Goal: Information Seeking & Learning: Check status

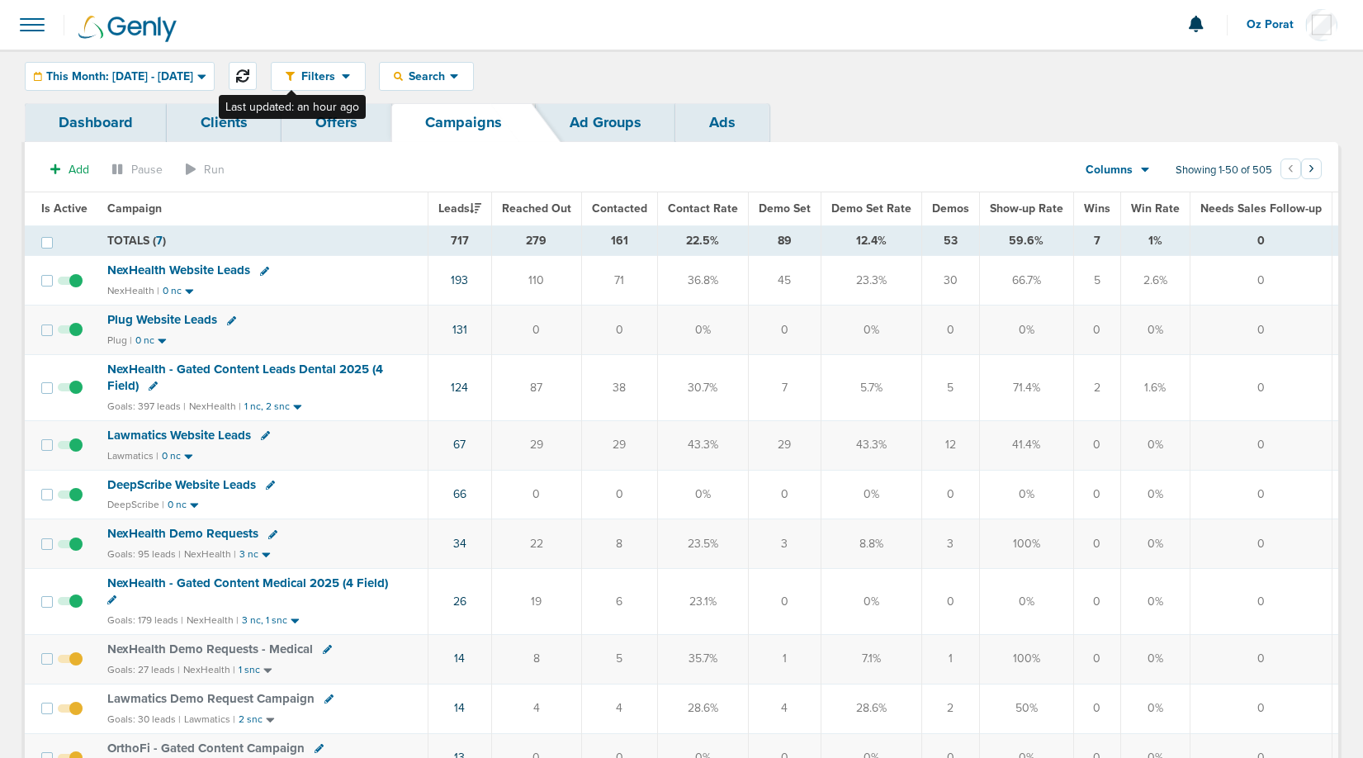
click at [257, 67] on button at bounding box center [243, 76] width 28 height 28
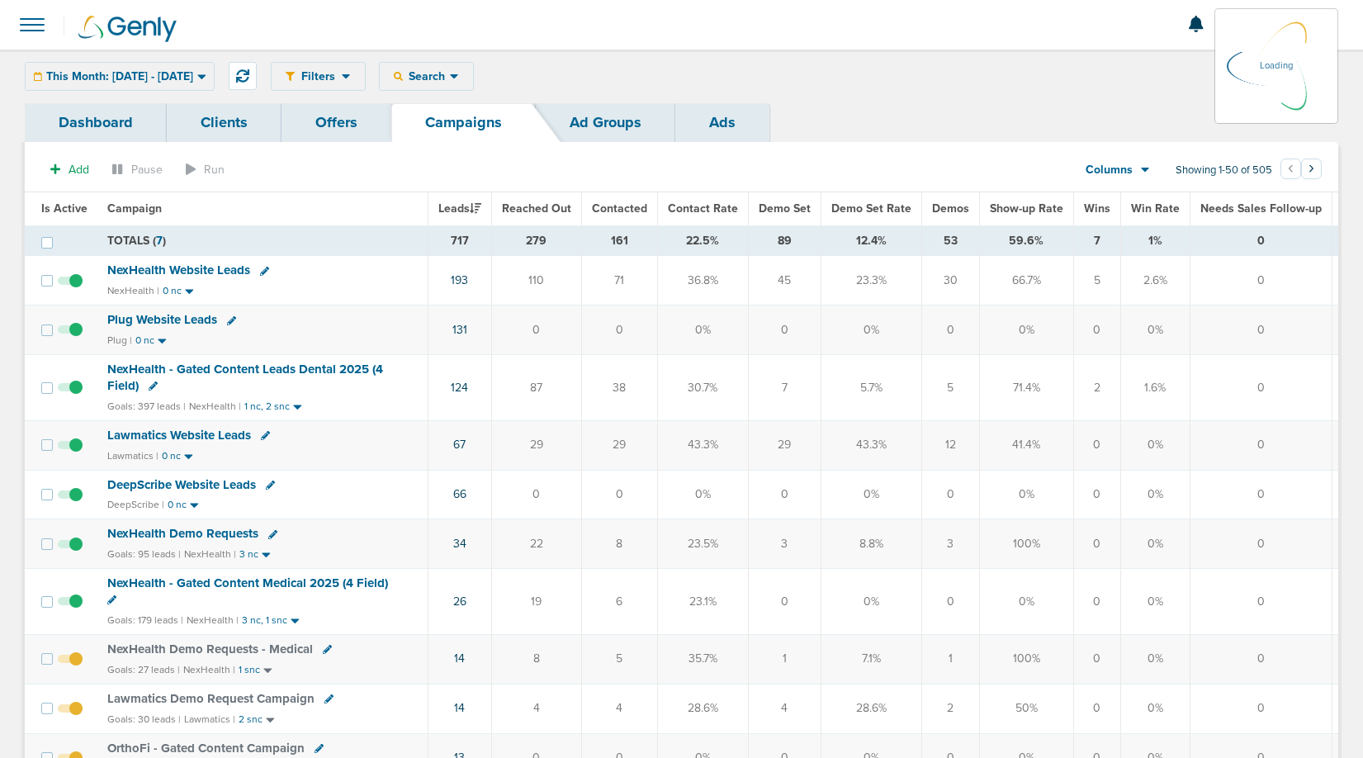
click at [161, 82] on div "This Month: [DATE] - [DATE] [DATE] [DATE] Last 7 Days Last 14 Days This Month L…" at bounding box center [120, 76] width 190 height 29
click at [159, 73] on div "This Month: 09.01.2025 - 09.30.2025 Today Yesterday Last 7 Days Last 14 Days Th…" at bounding box center [120, 76] width 190 height 29
click at [130, 79] on div "This Month: 09.01.2025 - 09.30.2025 Today Yesterday Last 7 Days Last 14 Days Th…" at bounding box center [120, 76] width 190 height 29
click at [187, 72] on div "This Month: 09.01.2025 - 09.30.2025 Today Yesterday Last 7 Days Last 14 Days Th…" at bounding box center [120, 76] width 190 height 29
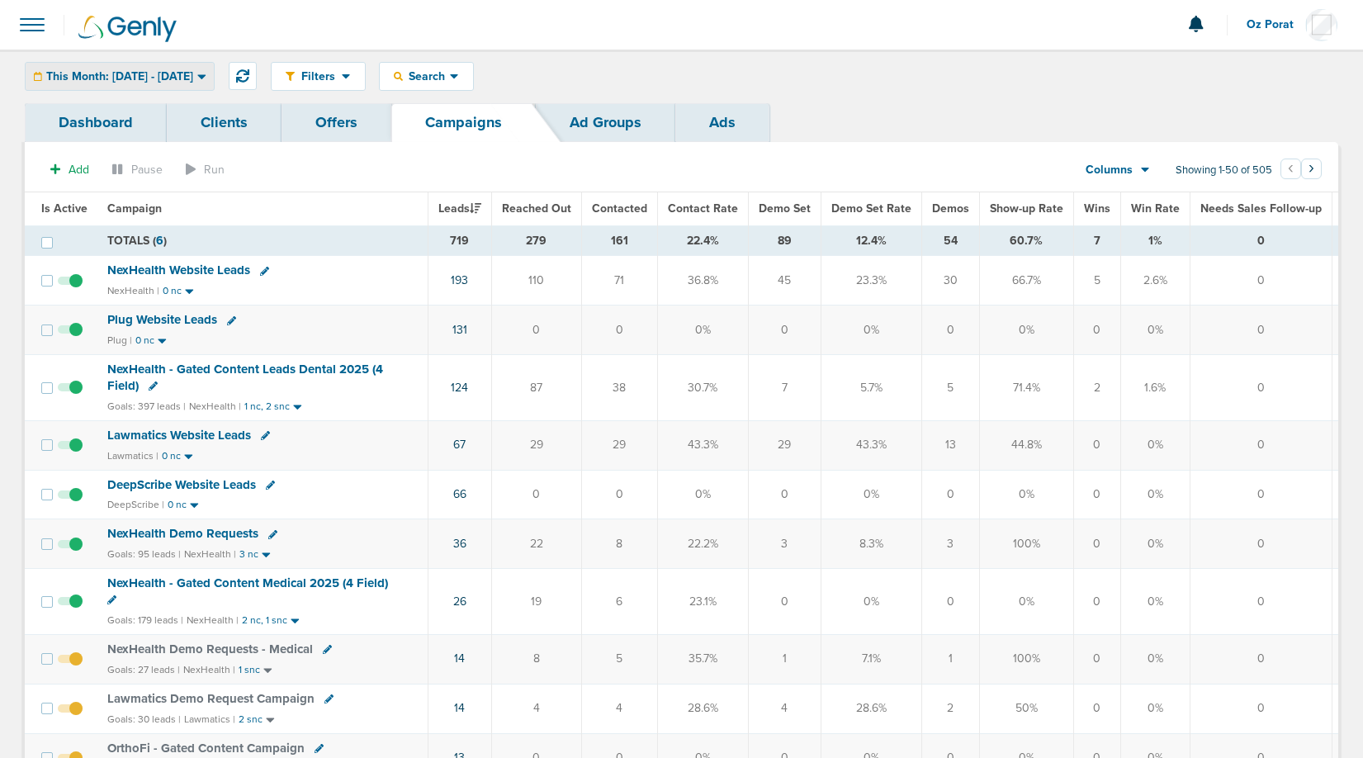
click at [159, 78] on span "This Month: 09.01.2025 - 09.30.2025" at bounding box center [119, 77] width 147 height 12
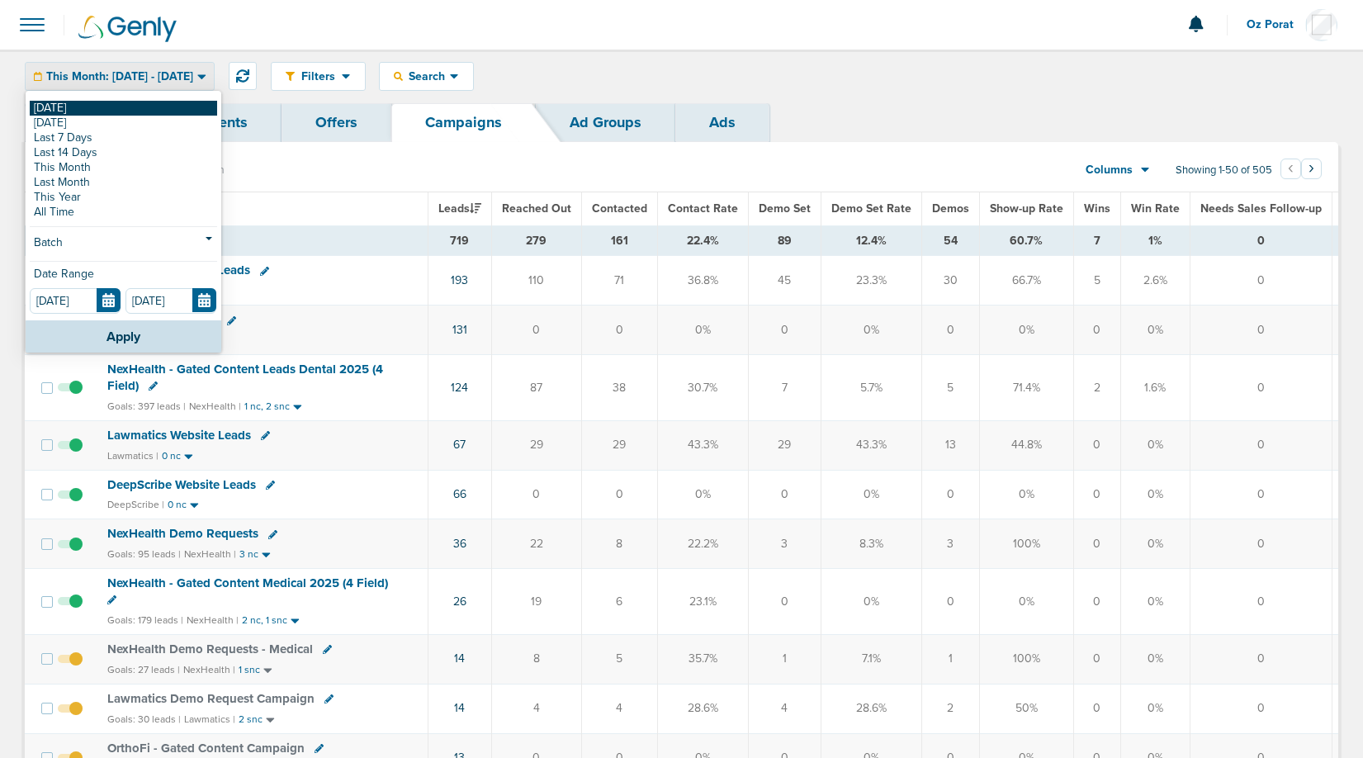
click at [125, 101] on link "[DATE]" at bounding box center [123, 108] width 187 height 15
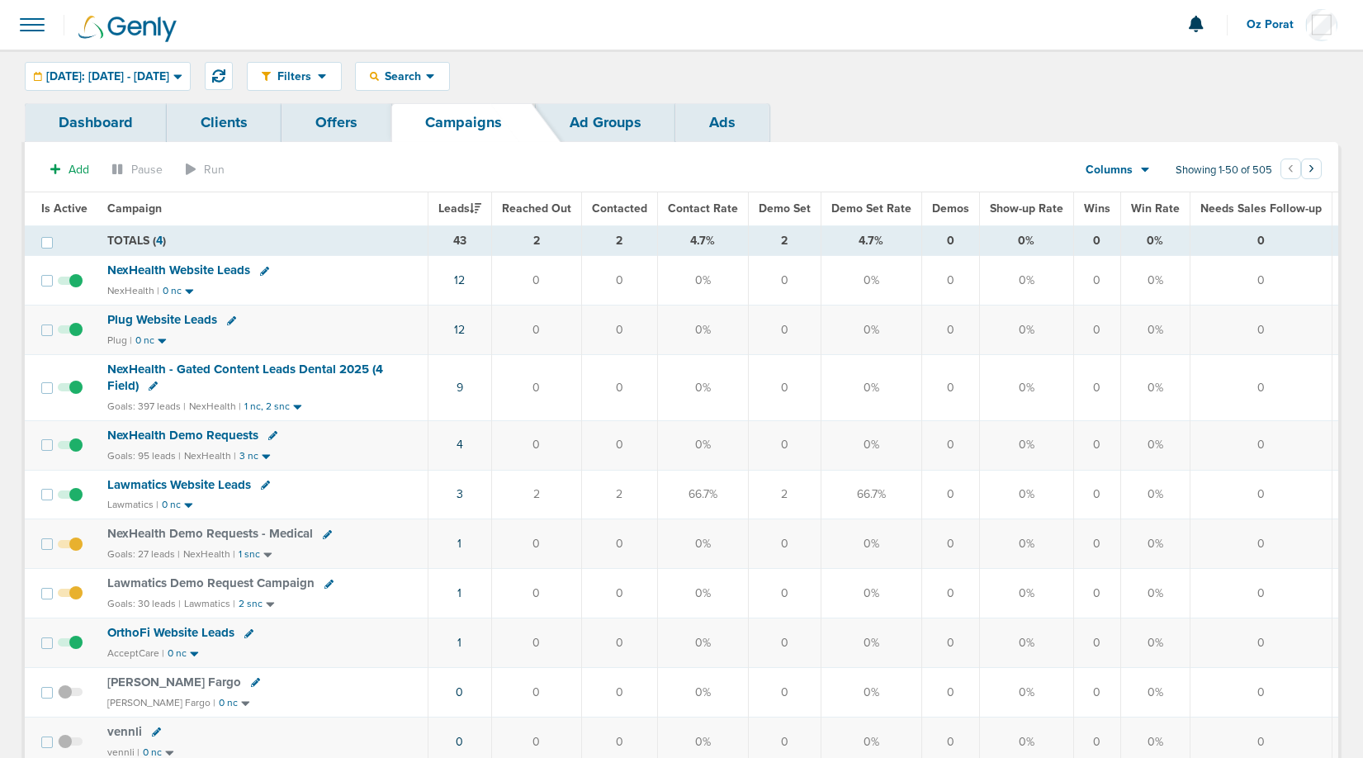
click at [35, 26] on span at bounding box center [32, 25] width 36 height 36
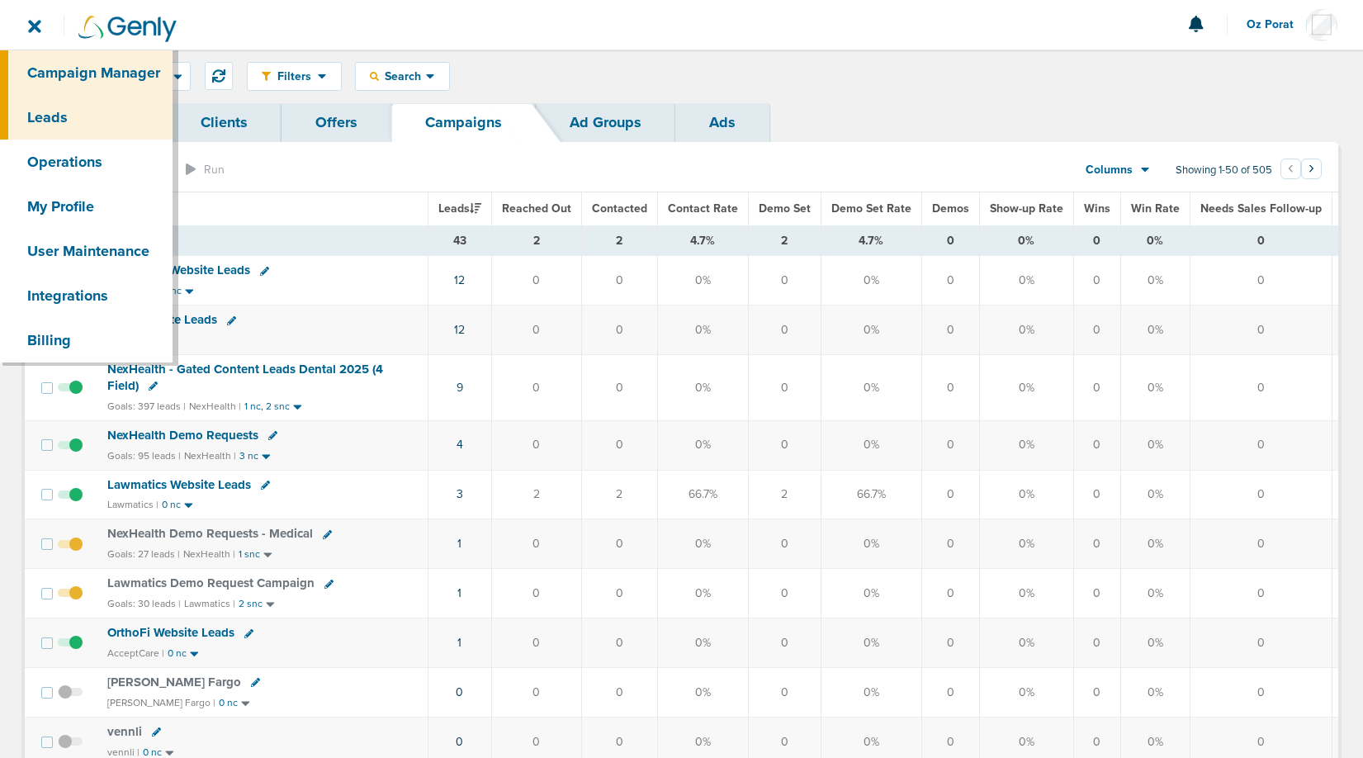
click at [66, 125] on link "Leads" at bounding box center [86, 117] width 173 height 45
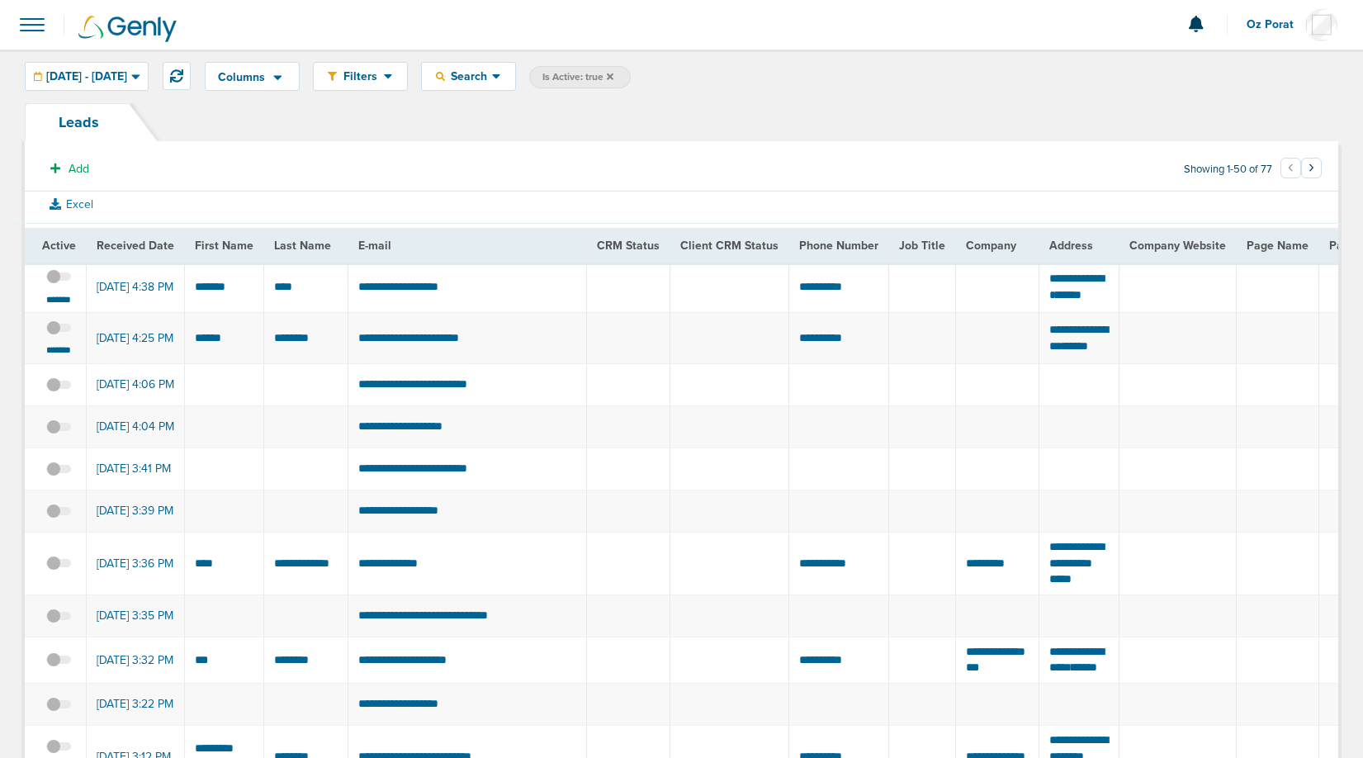
click at [54, 336] on span at bounding box center [58, 336] width 25 height 0
click at [59, 330] on input "checkbox" at bounding box center [59, 330] width 0 height 0
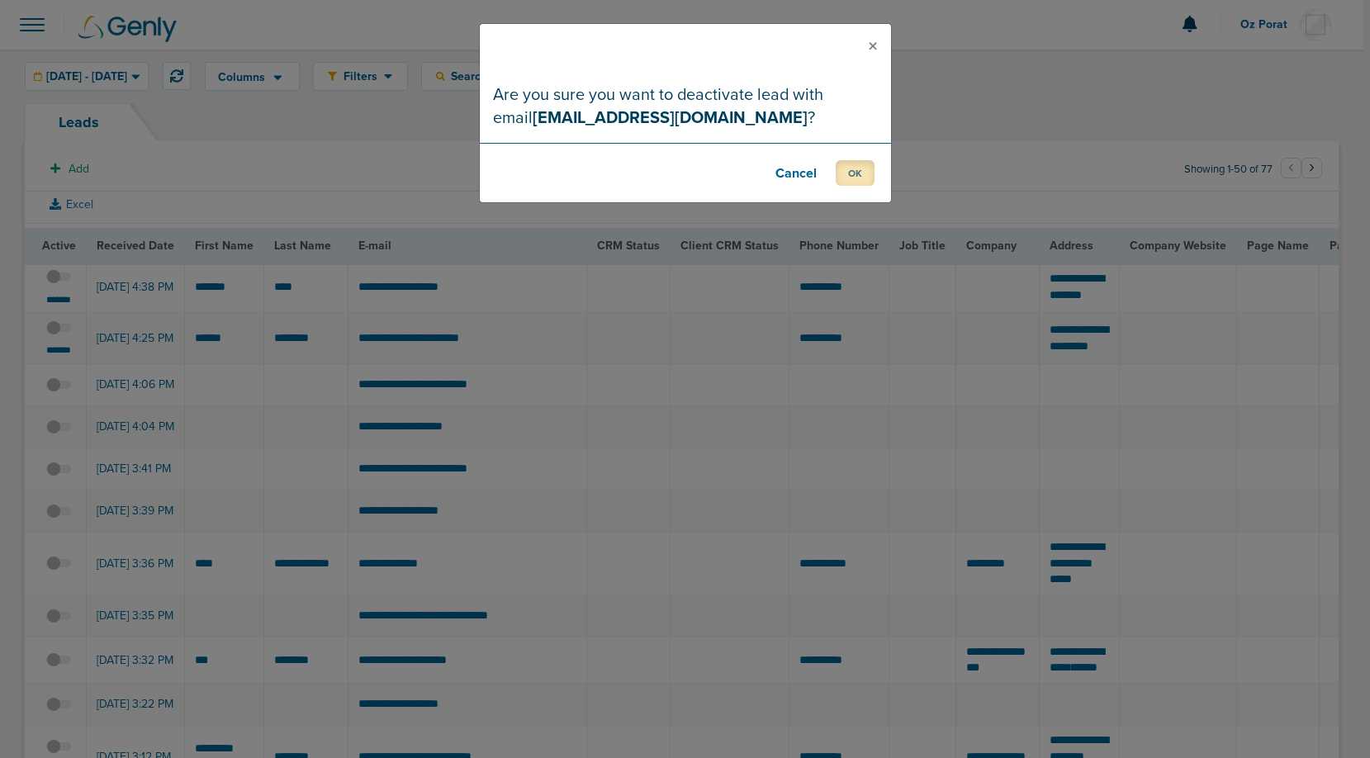
click at [854, 171] on button "OK" at bounding box center [855, 173] width 39 height 26
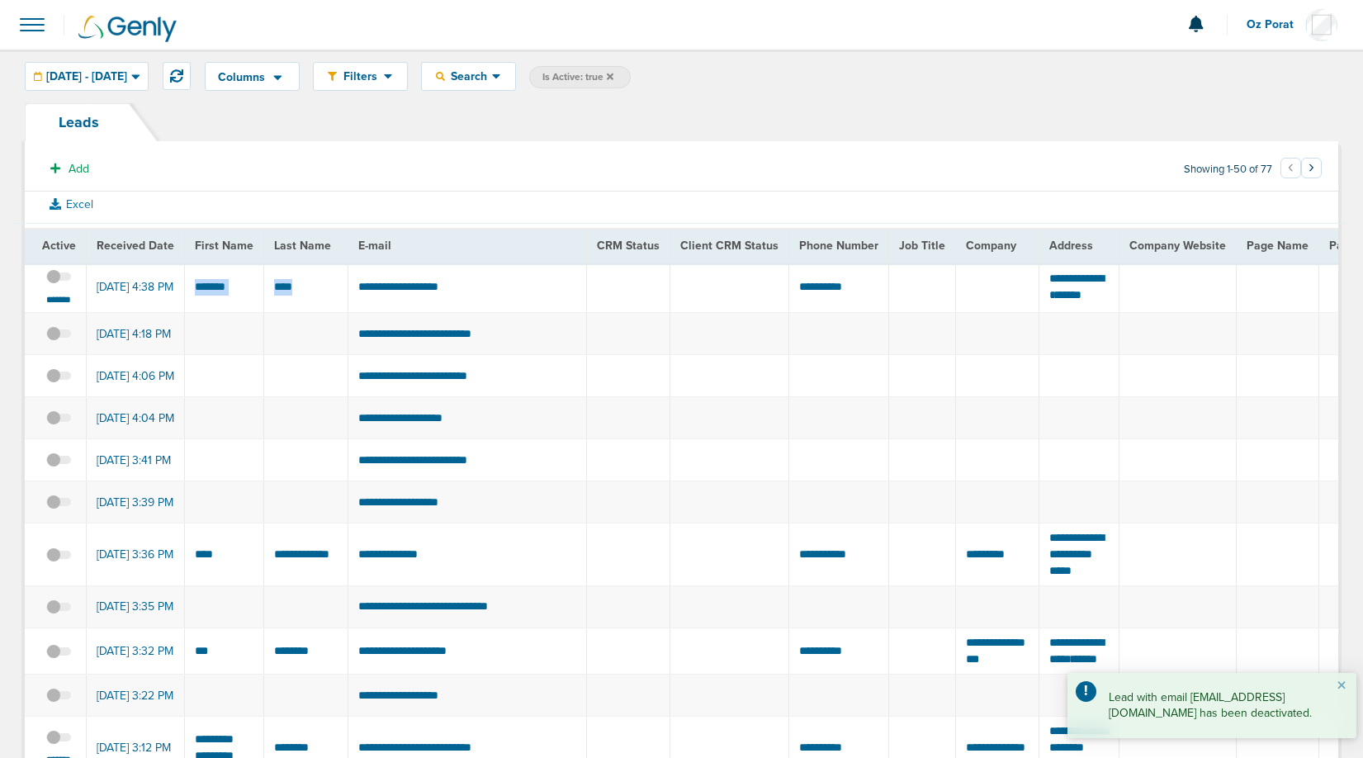
drag, startPoint x: 192, startPoint y: 294, endPoint x: 303, endPoint y: 295, distance: 111.5
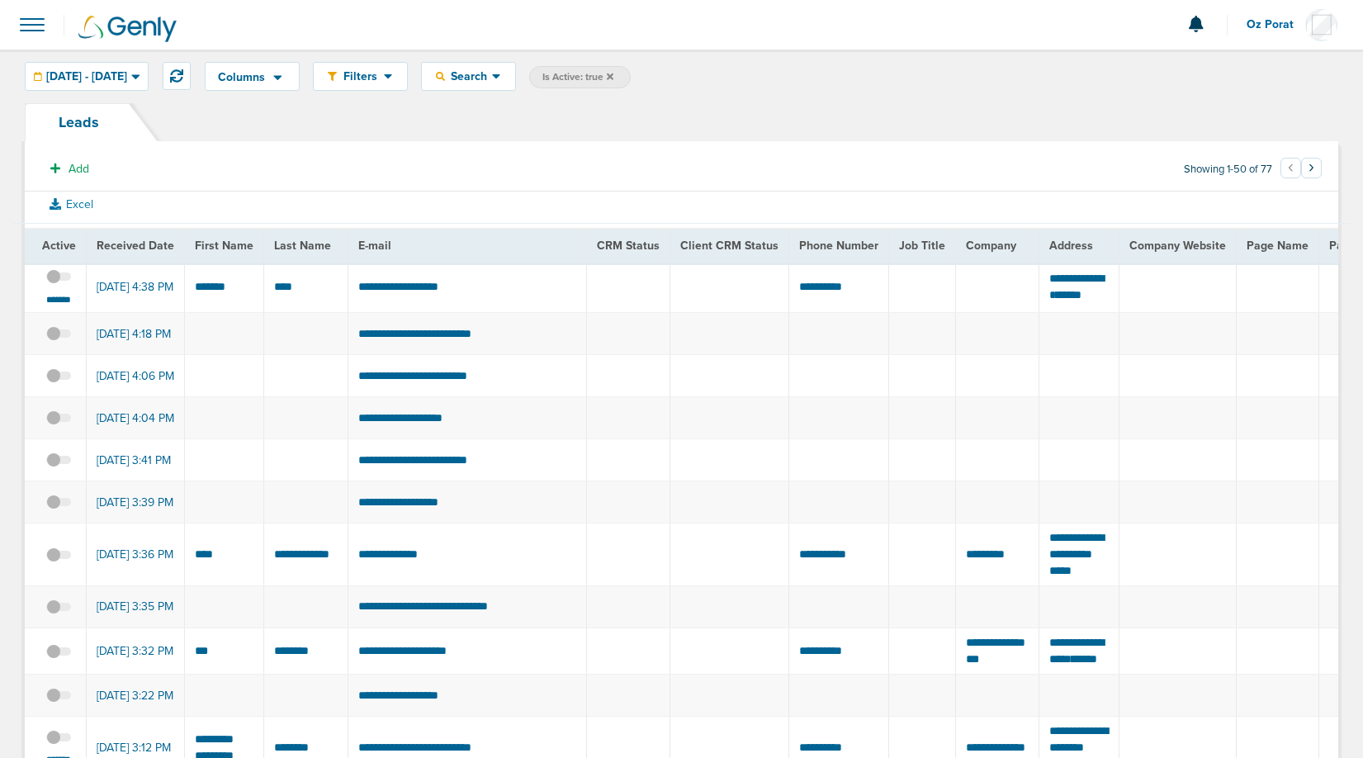
click at [55, 285] on span at bounding box center [58, 285] width 25 height 0
click at [59, 280] on input "checkbox" at bounding box center [59, 280] width 0 height 0
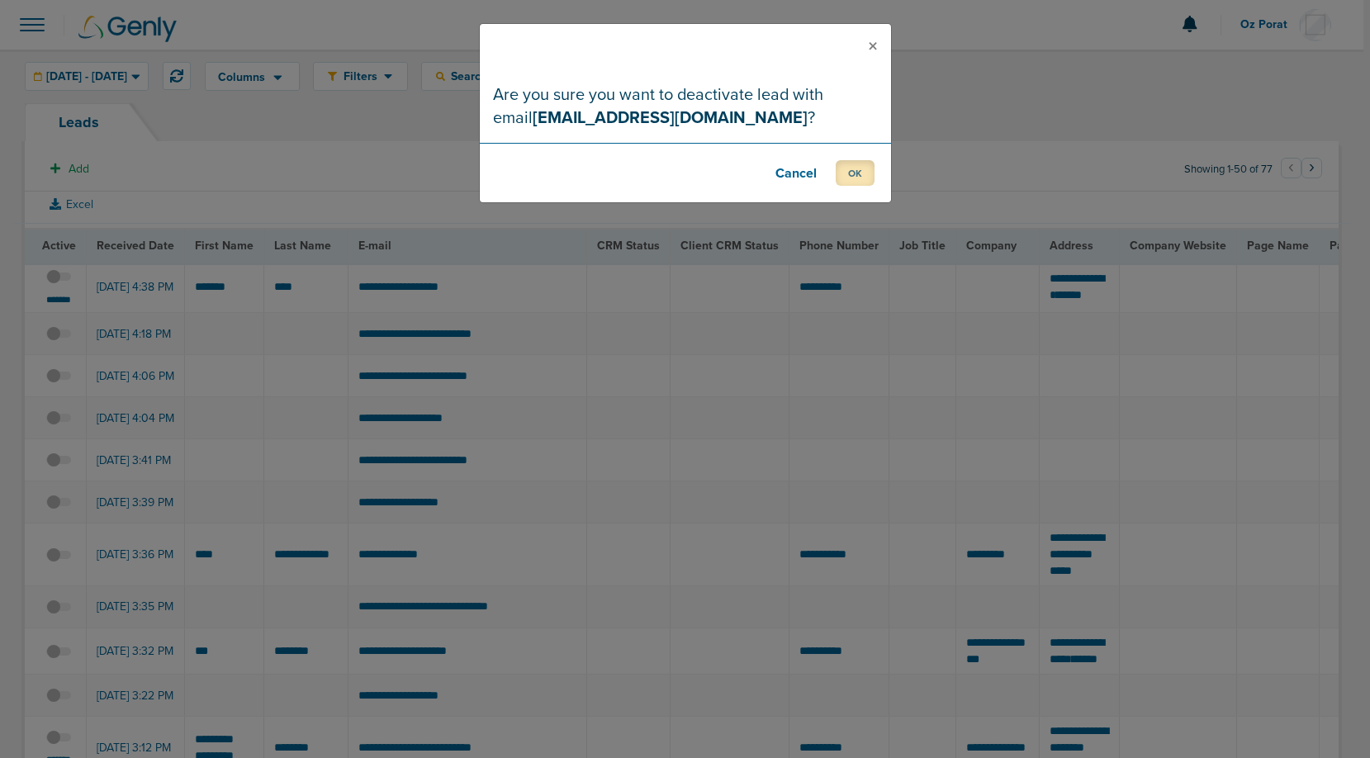
click at [855, 173] on button "OK" at bounding box center [855, 173] width 39 height 26
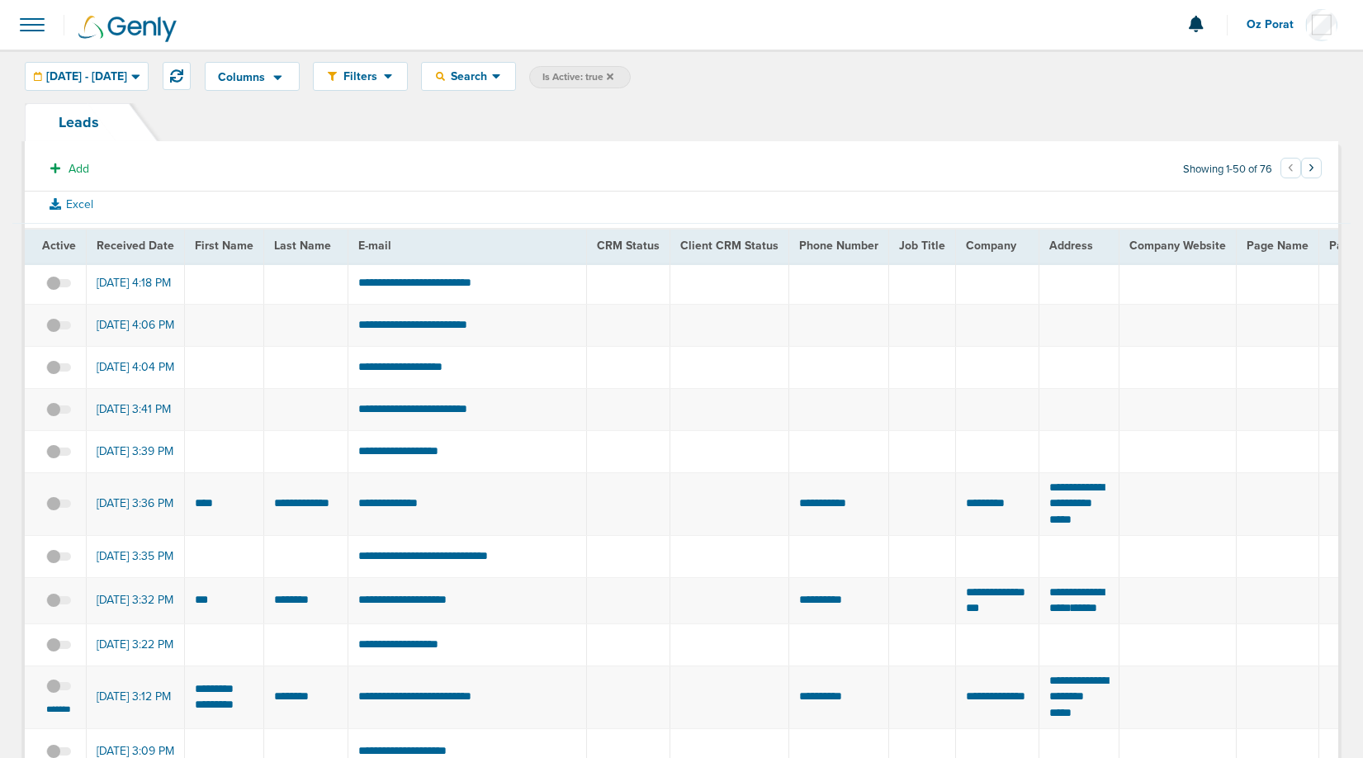
click at [36, 19] on span at bounding box center [32, 25] width 36 height 36
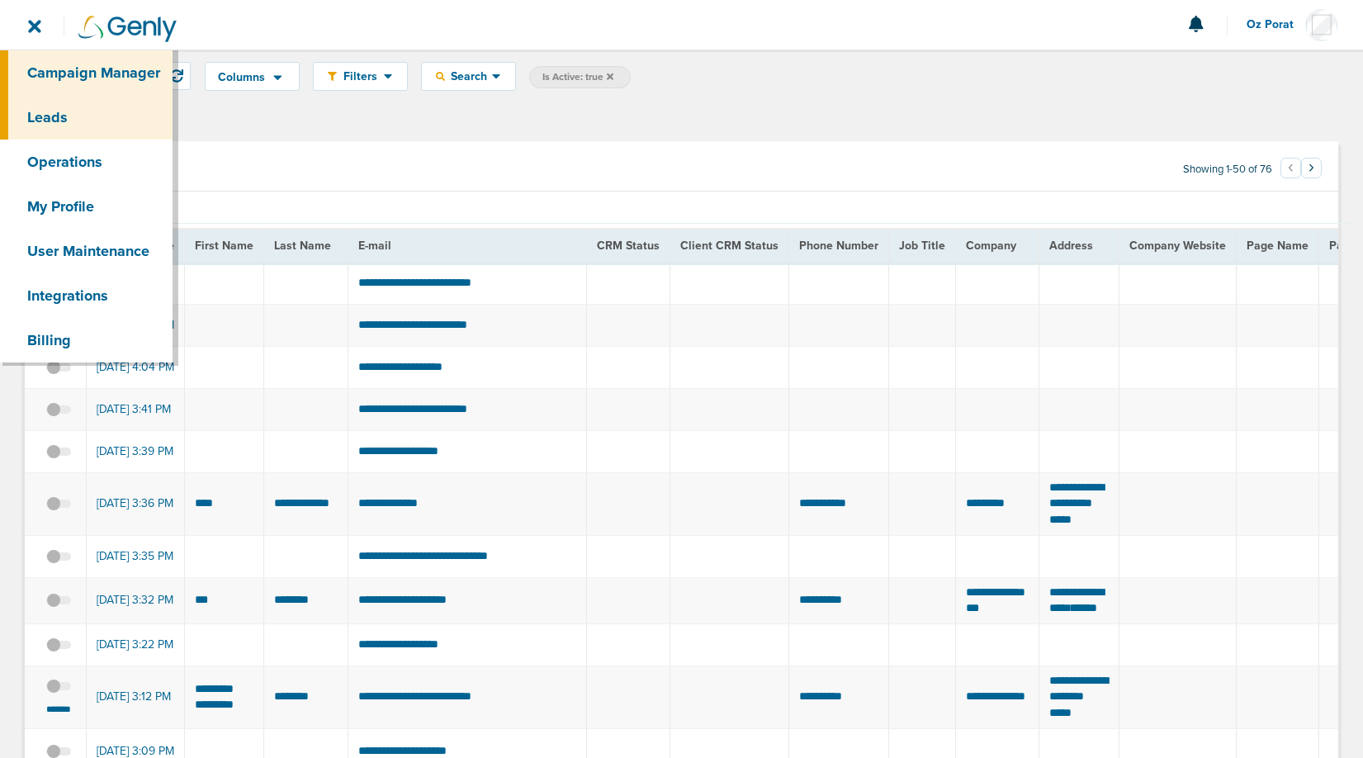
click at [78, 69] on link "Campaign Manager" at bounding box center [86, 72] width 173 height 45
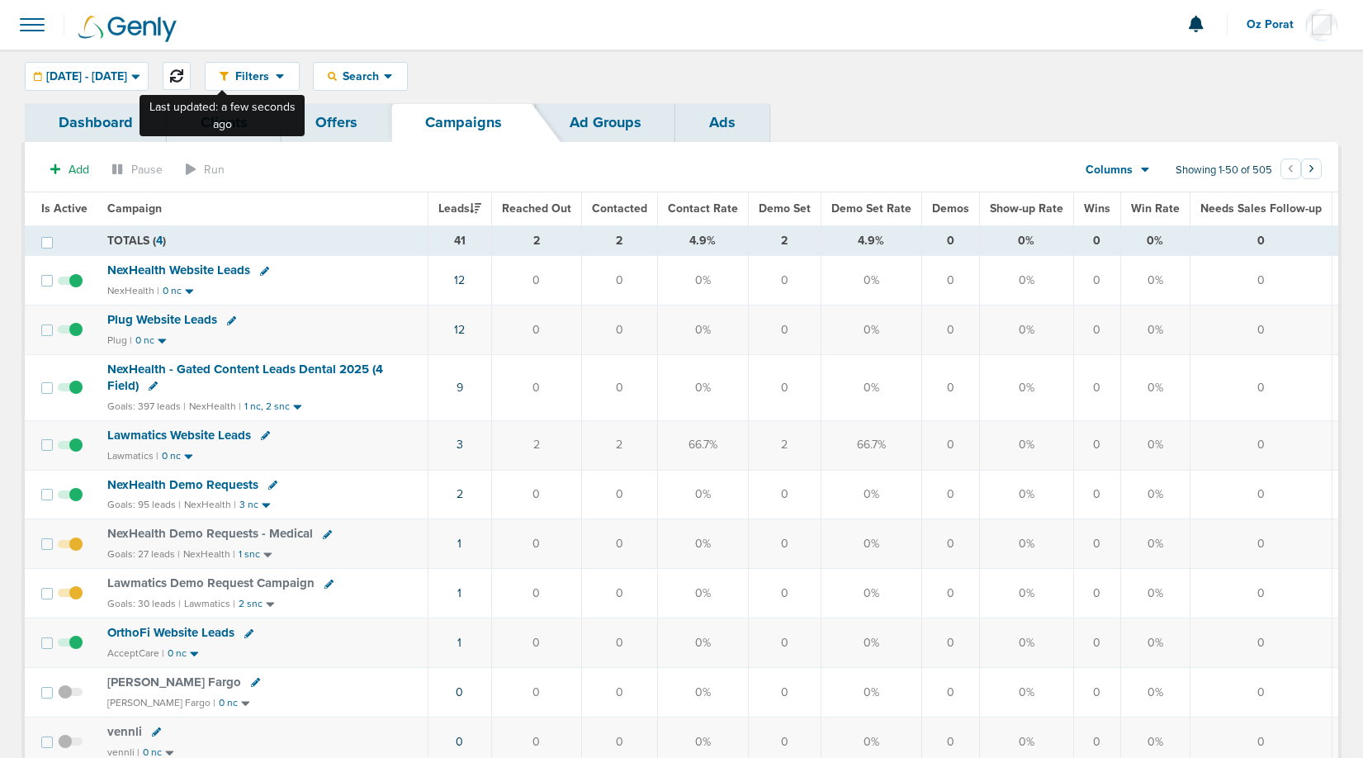
click at [183, 75] on icon at bounding box center [176, 75] width 13 height 13
click at [34, 22] on span at bounding box center [32, 25] width 36 height 36
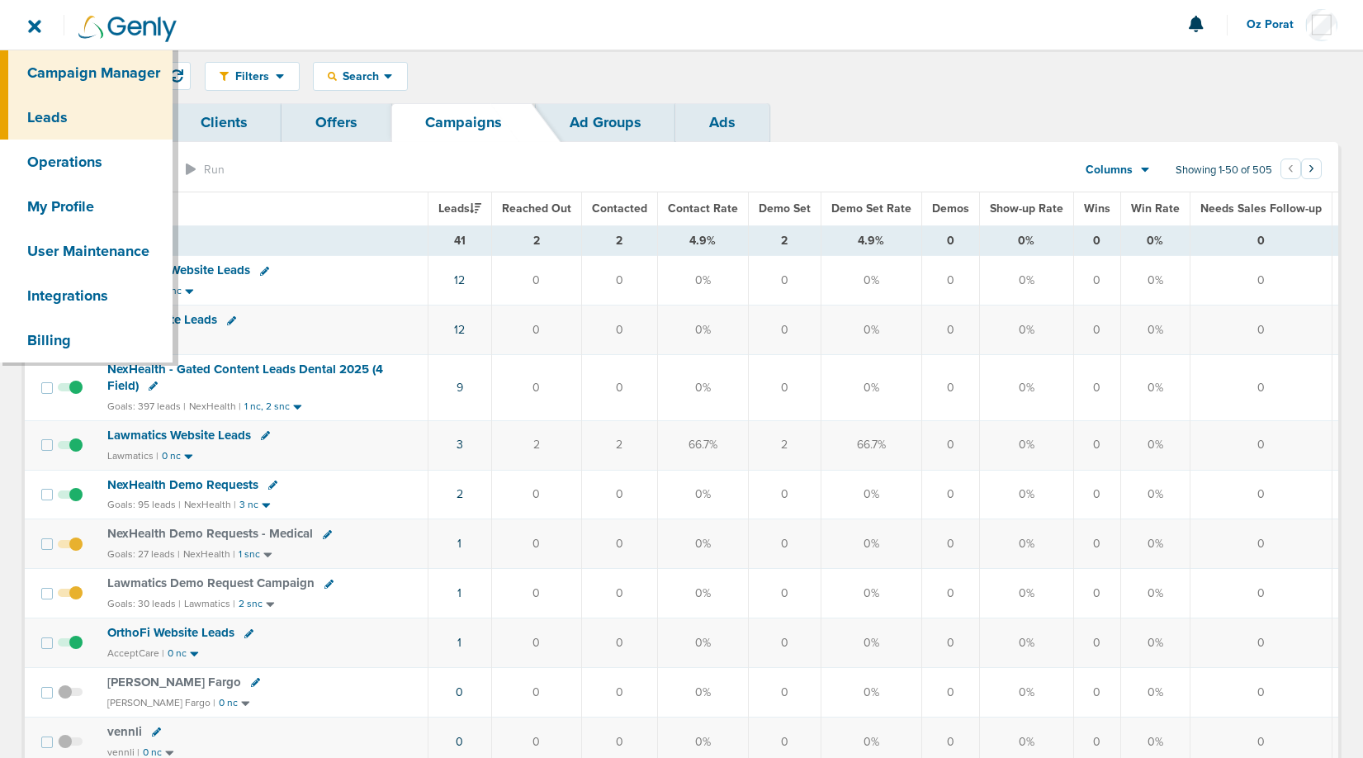
click at [78, 115] on link "Leads" at bounding box center [86, 117] width 173 height 45
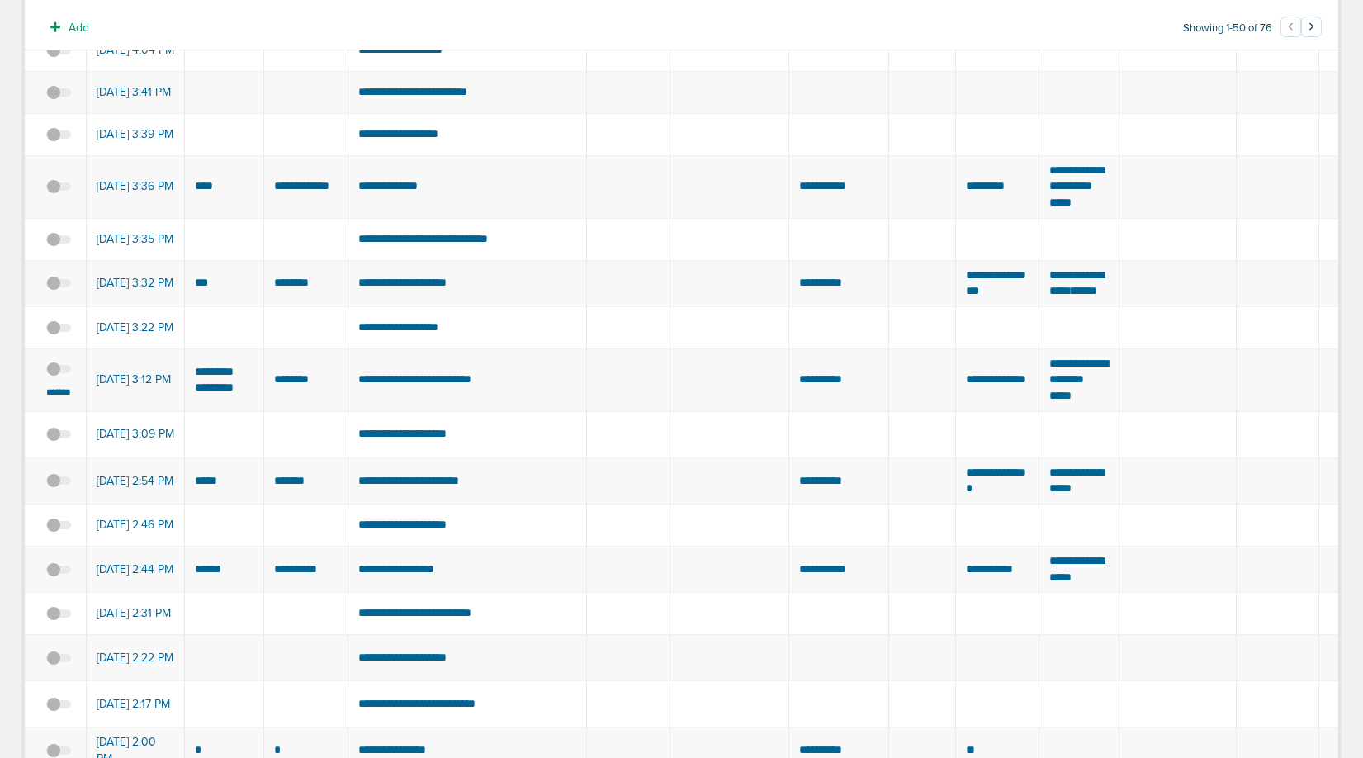
scroll to position [318, 0]
drag, startPoint x: 1017, startPoint y: 458, endPoint x: 956, endPoint y: 437, distance: 64.5
click at [956, 410] on td "**********" at bounding box center [997, 379] width 83 height 63
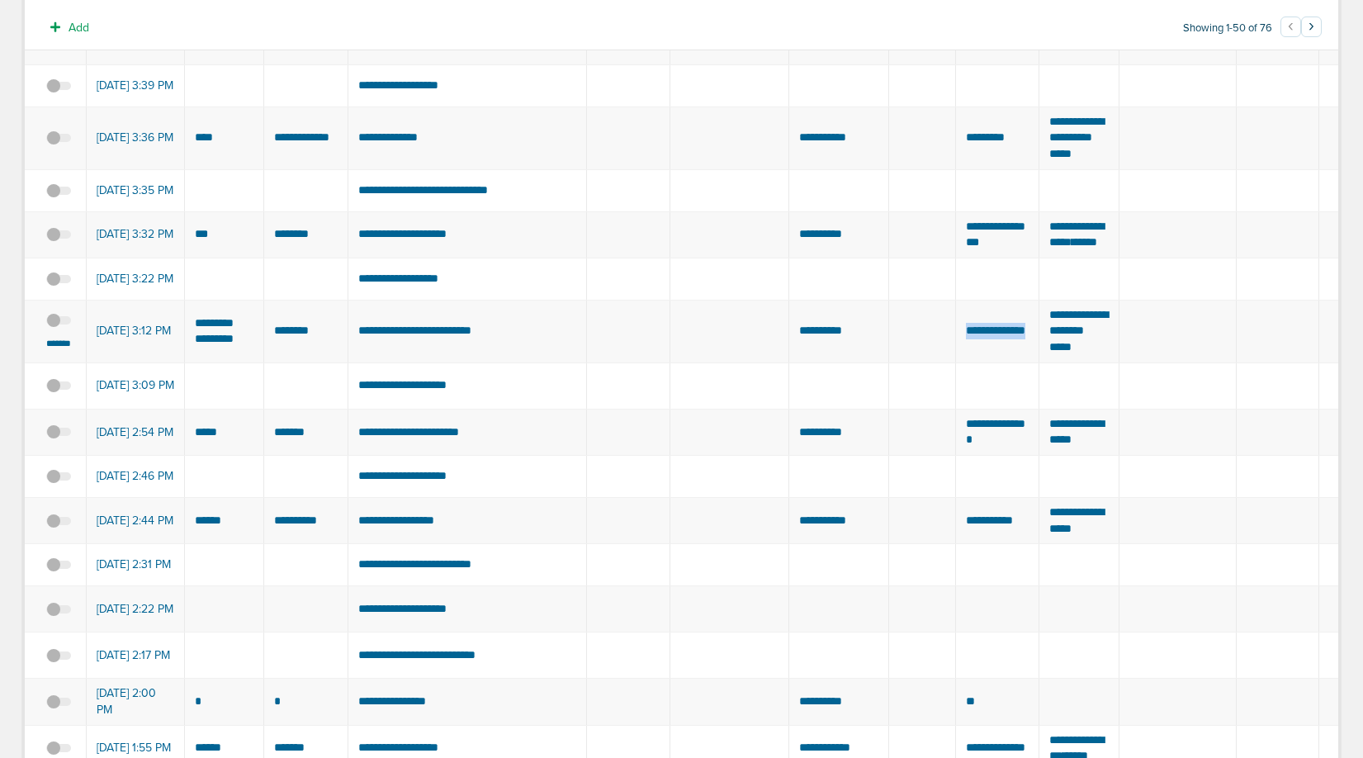
scroll to position [358, 0]
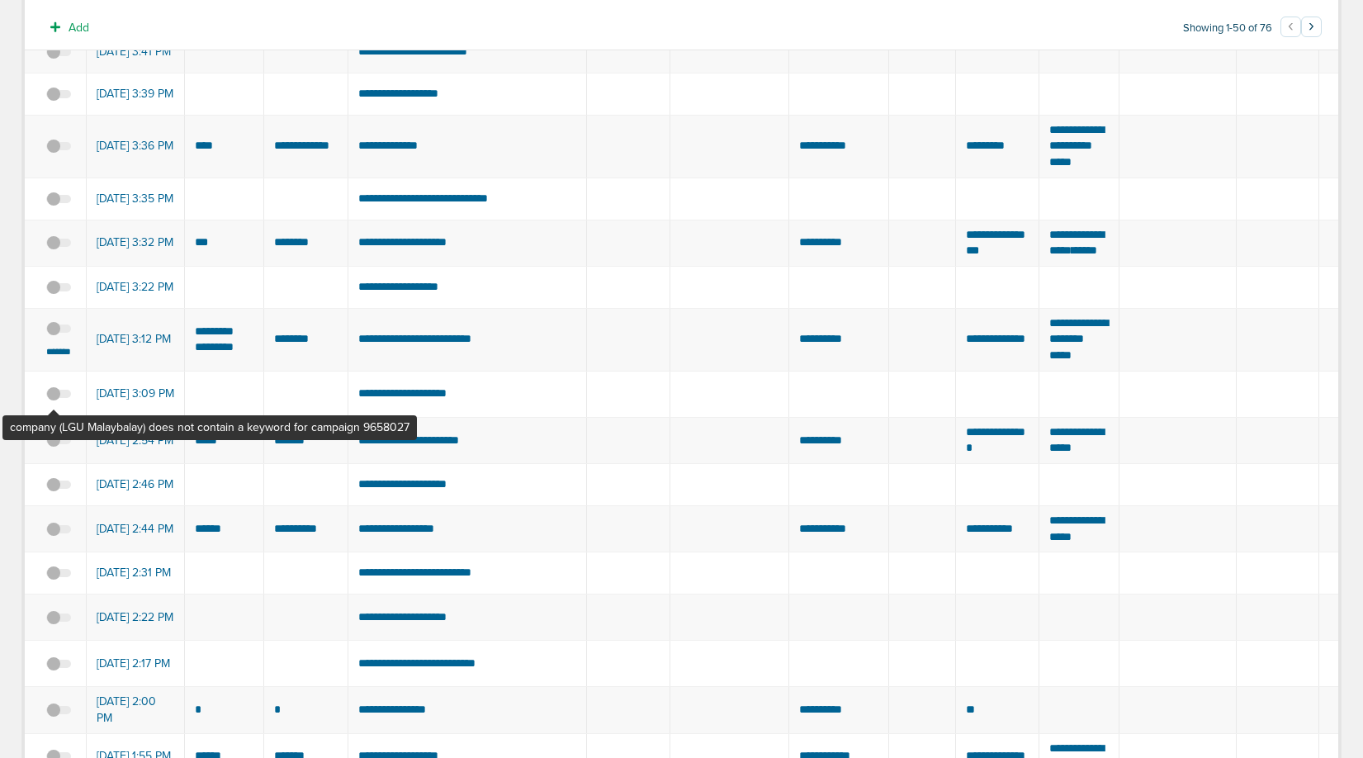
click at [55, 337] on span at bounding box center [58, 337] width 25 height 0
click at [59, 332] on input "checkbox" at bounding box center [59, 332] width 0 height 0
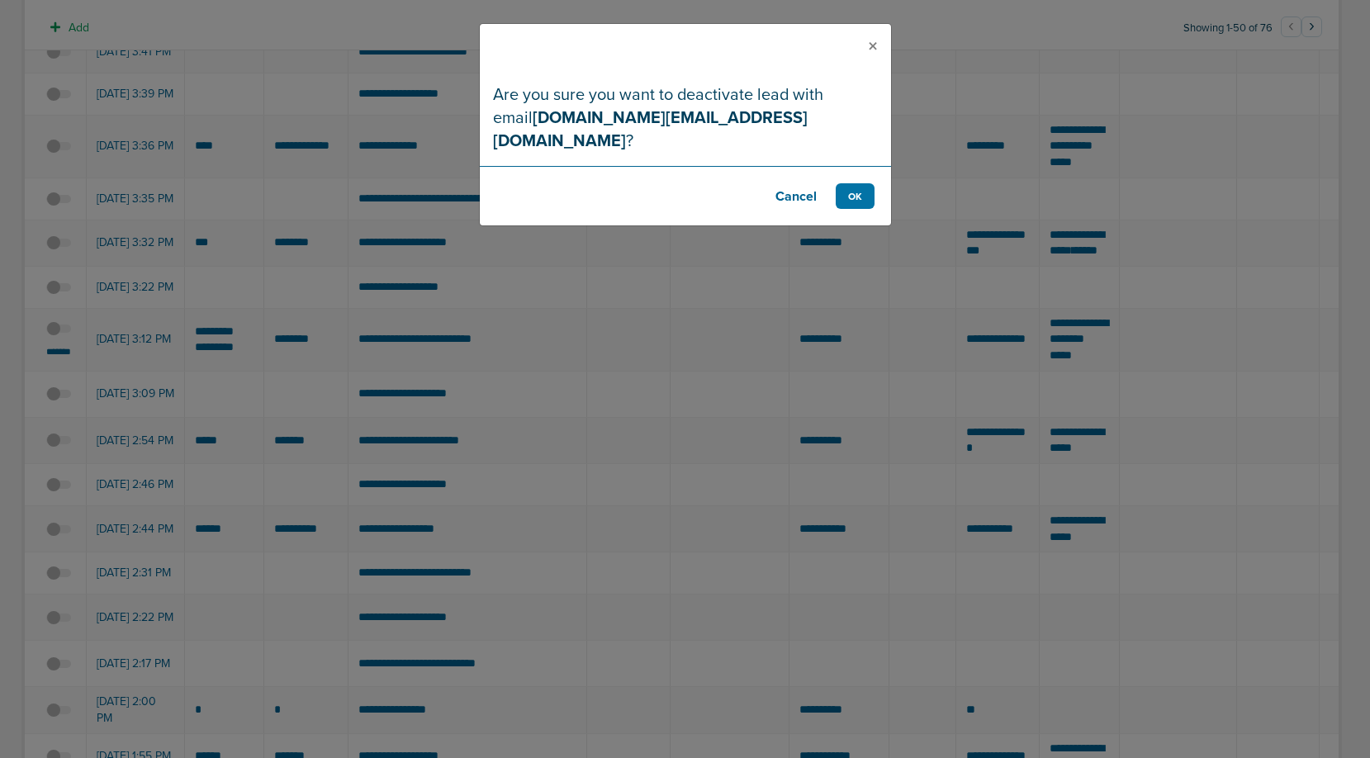
click at [781, 183] on button "Cancel" at bounding box center [796, 196] width 66 height 26
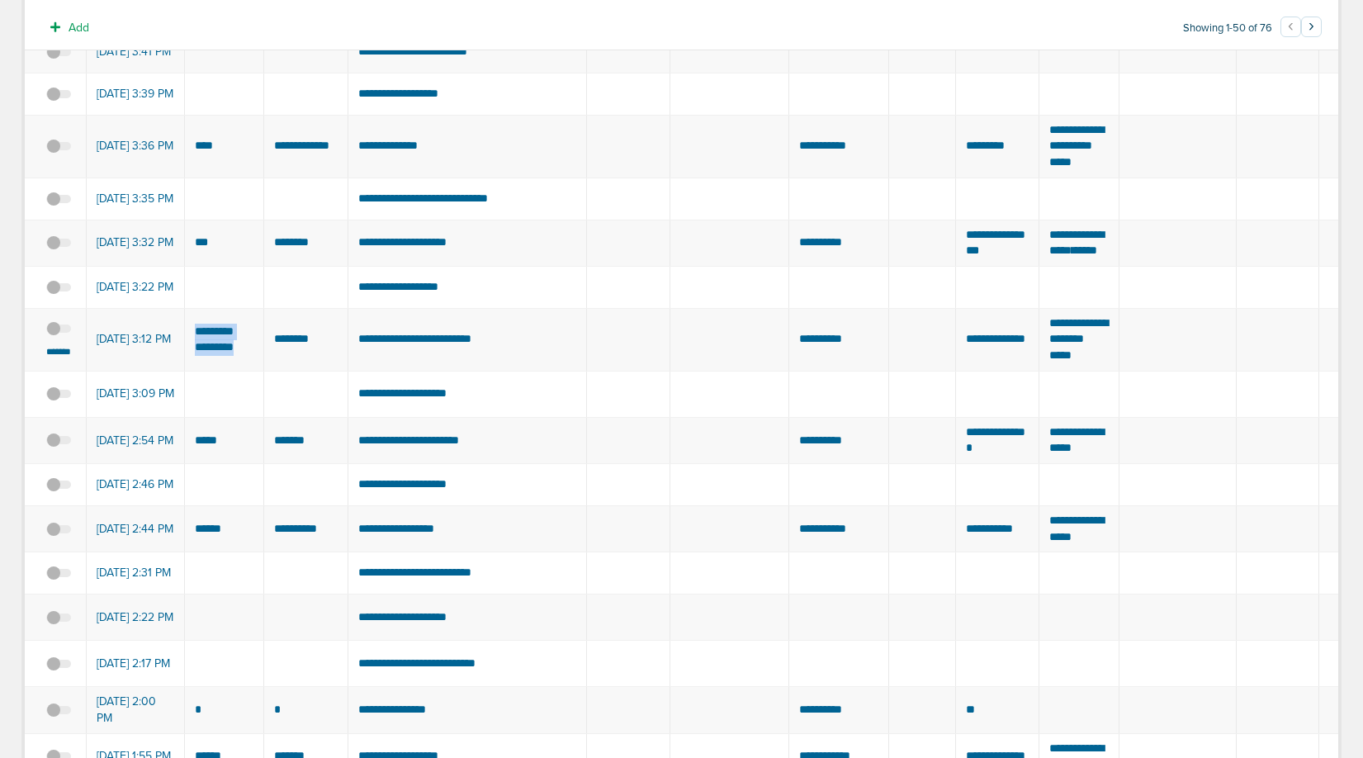
drag, startPoint x: 183, startPoint y: 394, endPoint x: 249, endPoint y: 421, distance: 70.7
click at [249, 371] on td "**********" at bounding box center [224, 339] width 79 height 63
drag, startPoint x: 352, startPoint y: 407, endPoint x: 550, endPoint y: 417, distance: 198.4
click at [550, 371] on td "**********" at bounding box center [468, 339] width 239 height 63
copy td "**********"
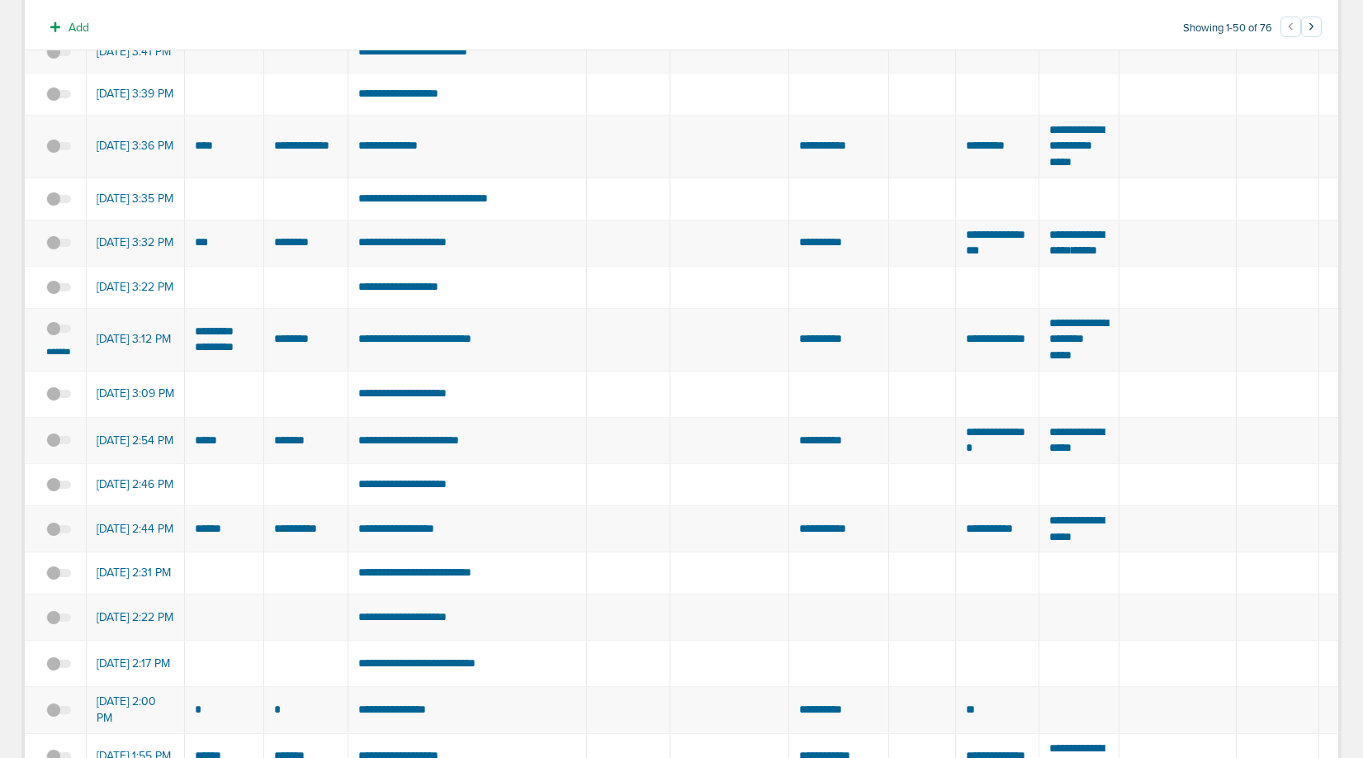
click at [57, 337] on span at bounding box center [58, 337] width 25 height 0
click at [59, 332] on input "checkbox" at bounding box center [59, 332] width 0 height 0
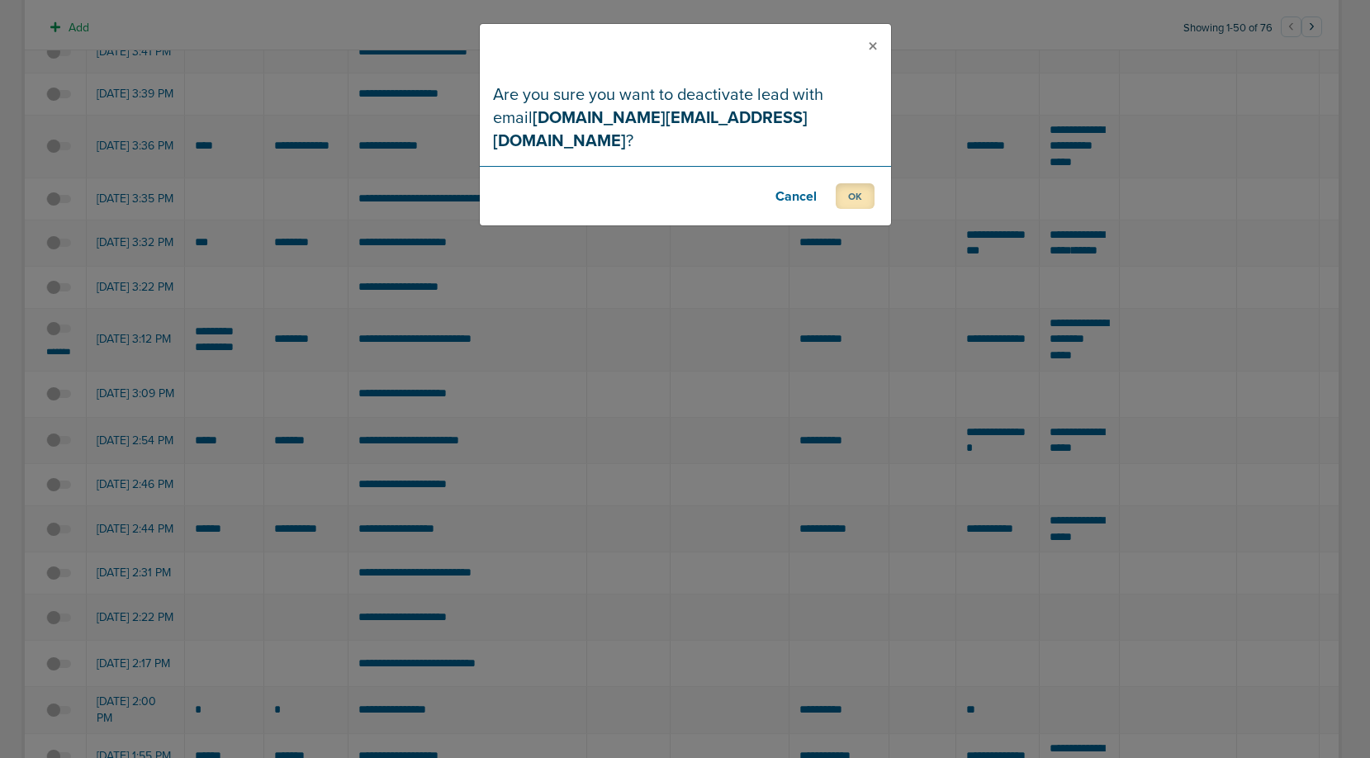
click at [852, 183] on button "OK" at bounding box center [855, 196] width 39 height 26
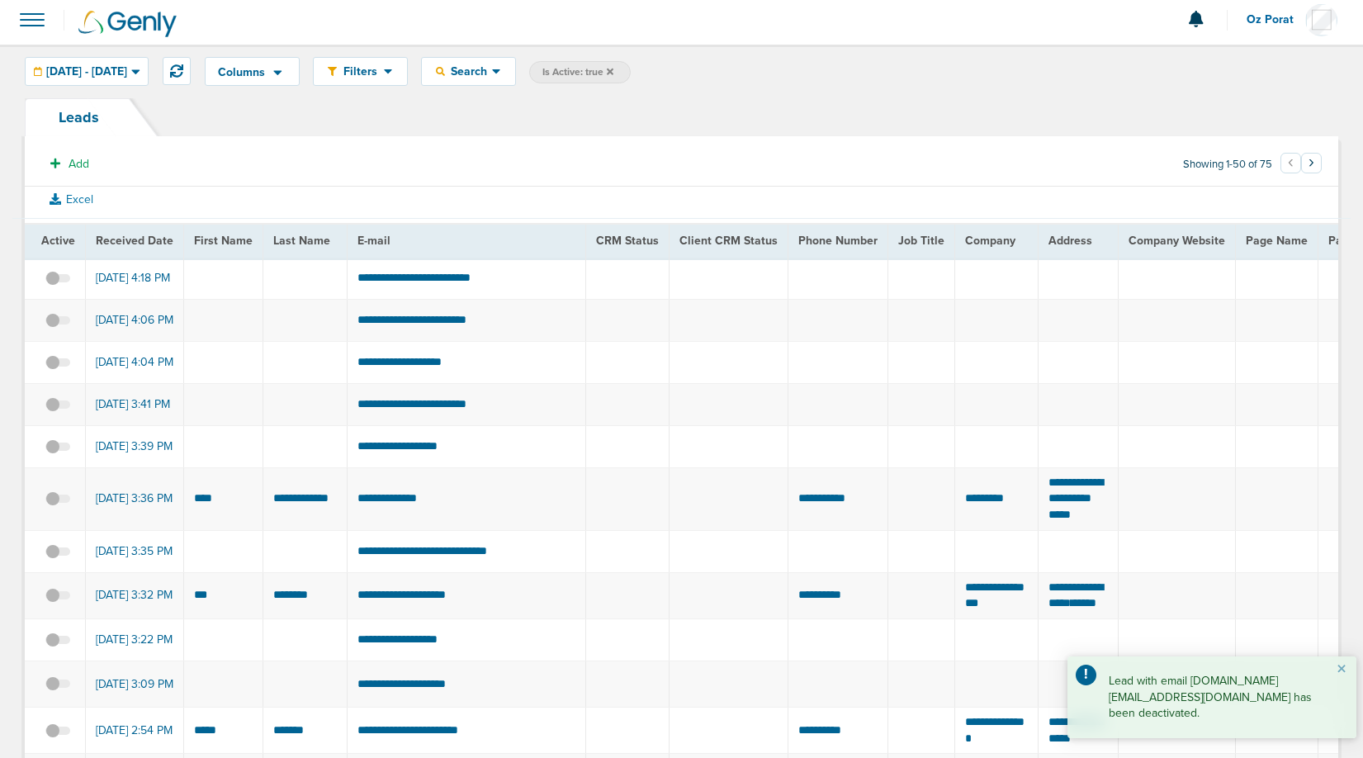
scroll to position [0, 0]
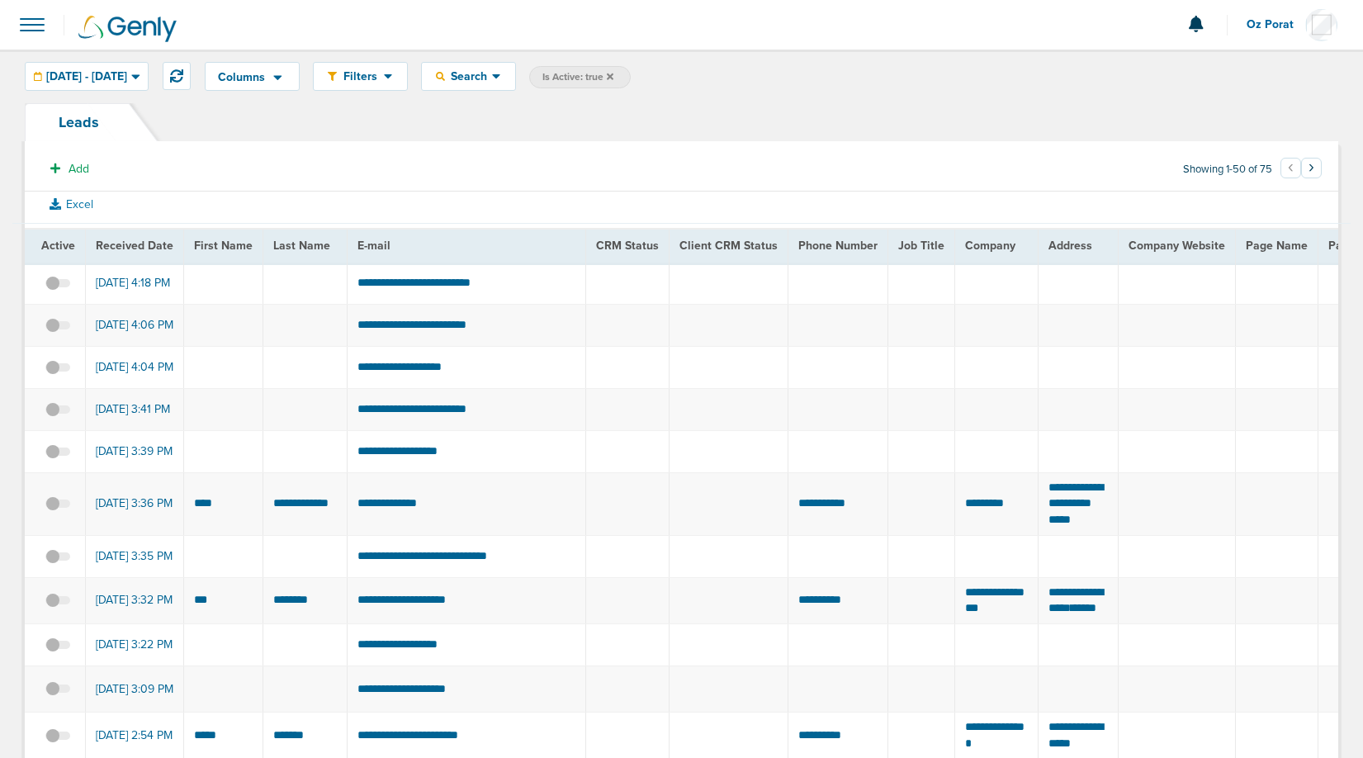
click at [44, 27] on span at bounding box center [32, 25] width 36 height 36
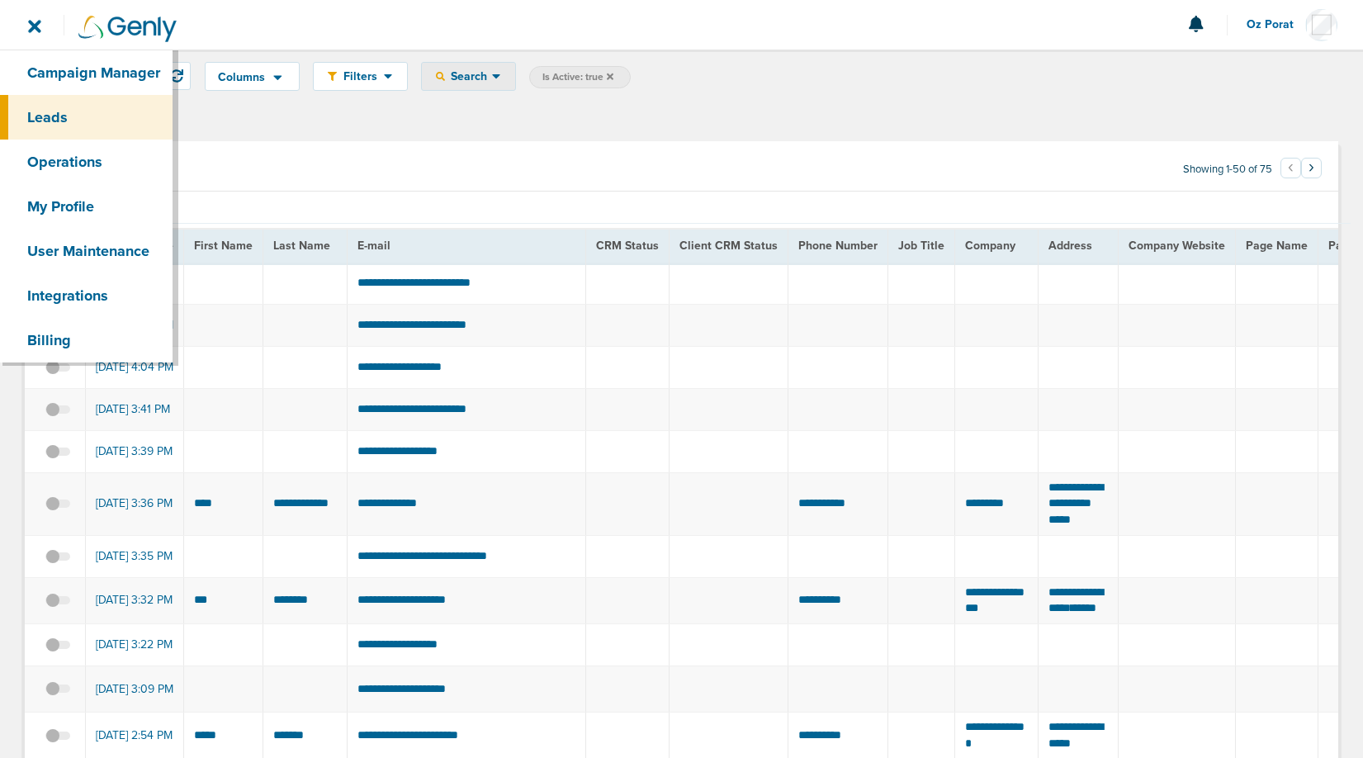
click at [515, 84] on div "Search" at bounding box center [468, 76] width 93 height 27
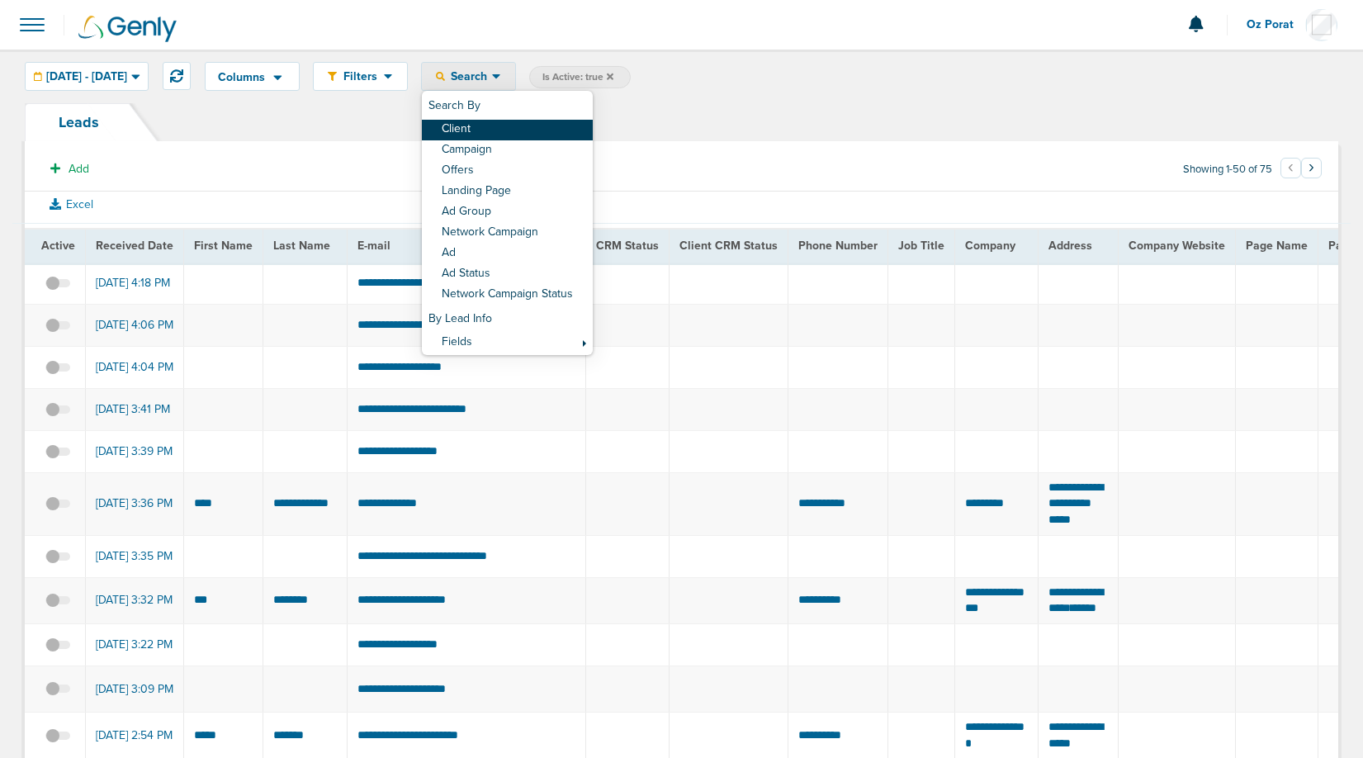
click at [540, 126] on link "Client" at bounding box center [507, 130] width 171 height 21
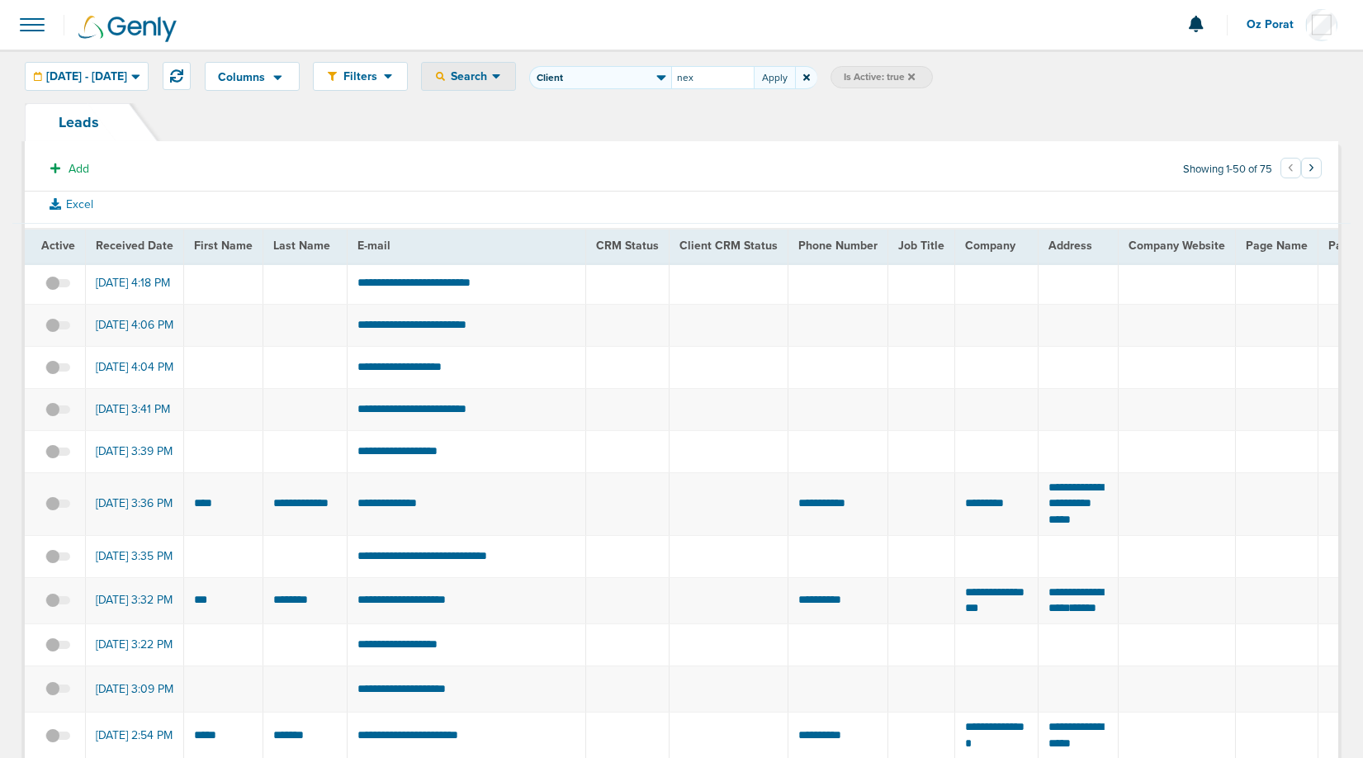
type input "nex"
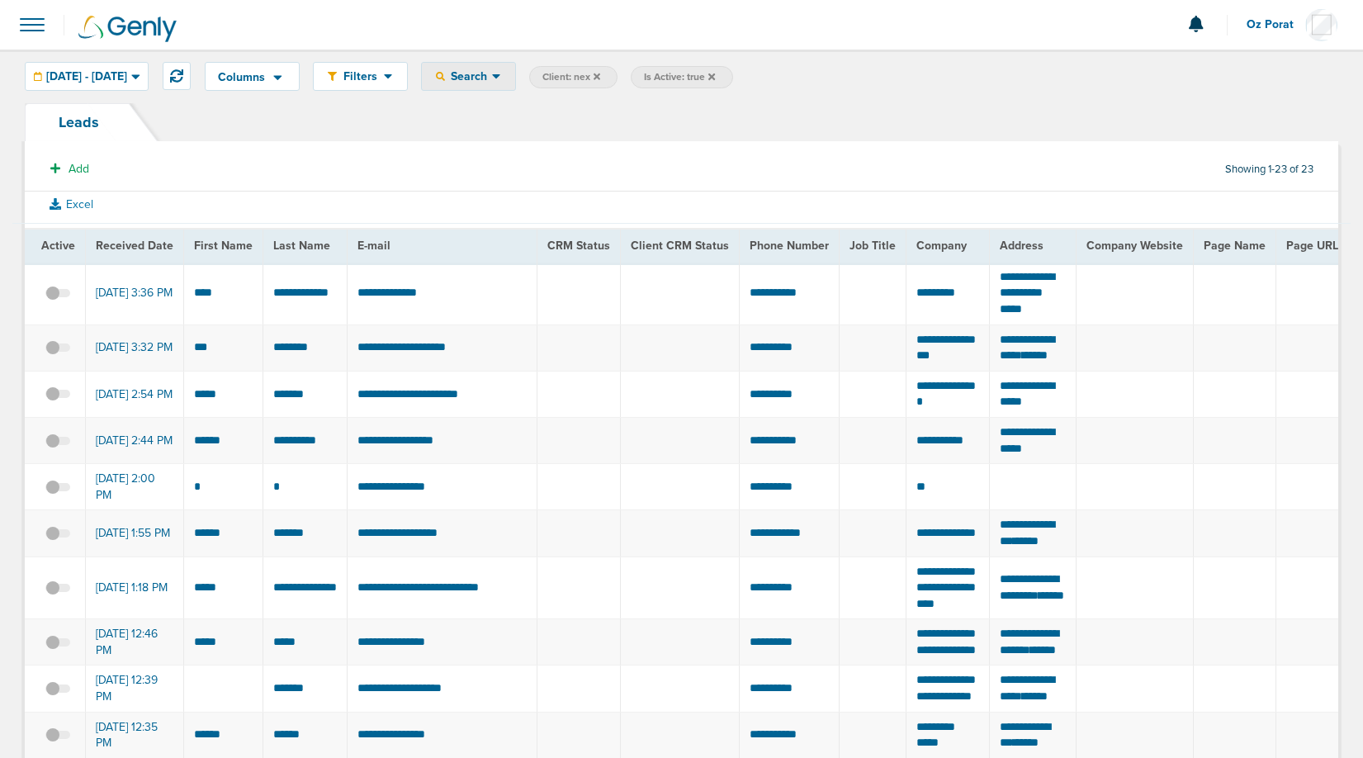
click at [492, 79] on span "Search" at bounding box center [468, 76] width 47 height 14
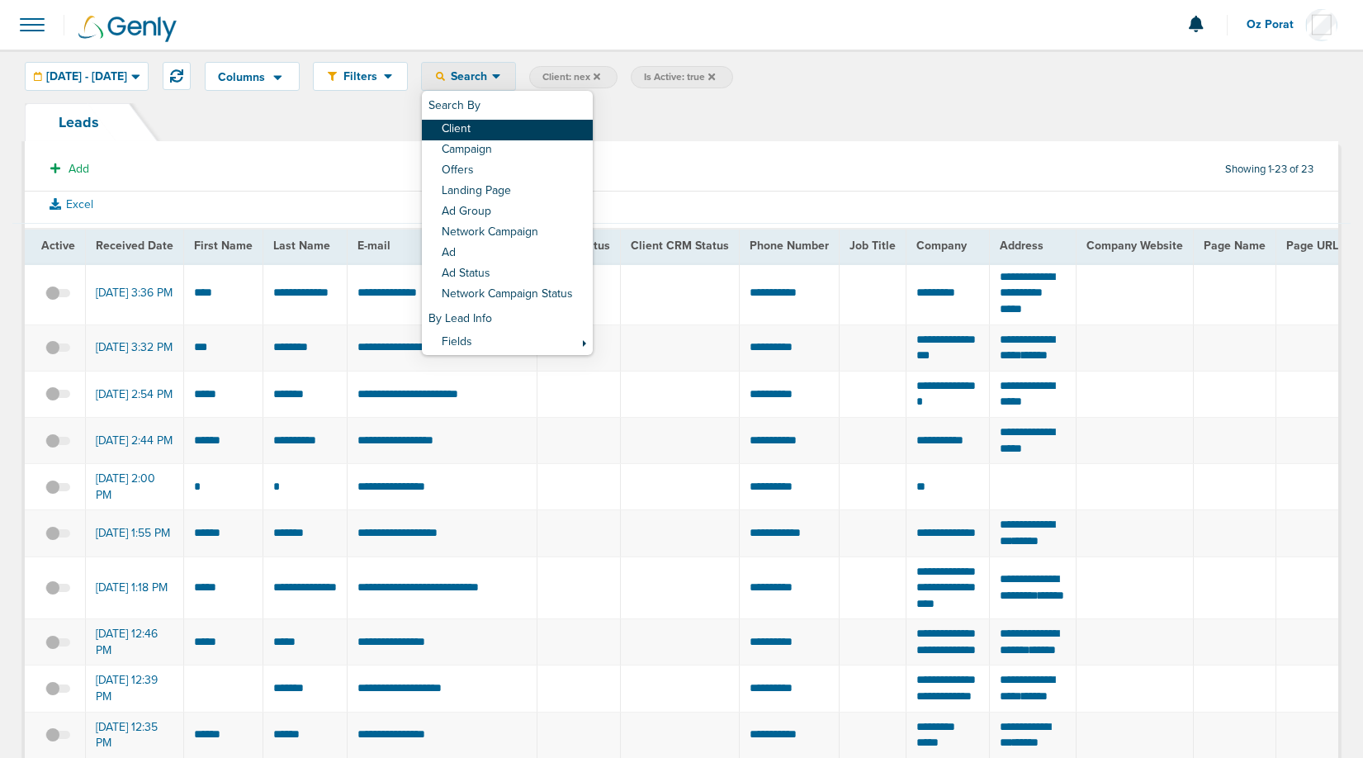
click at [515, 125] on link "Client" at bounding box center [507, 130] width 171 height 21
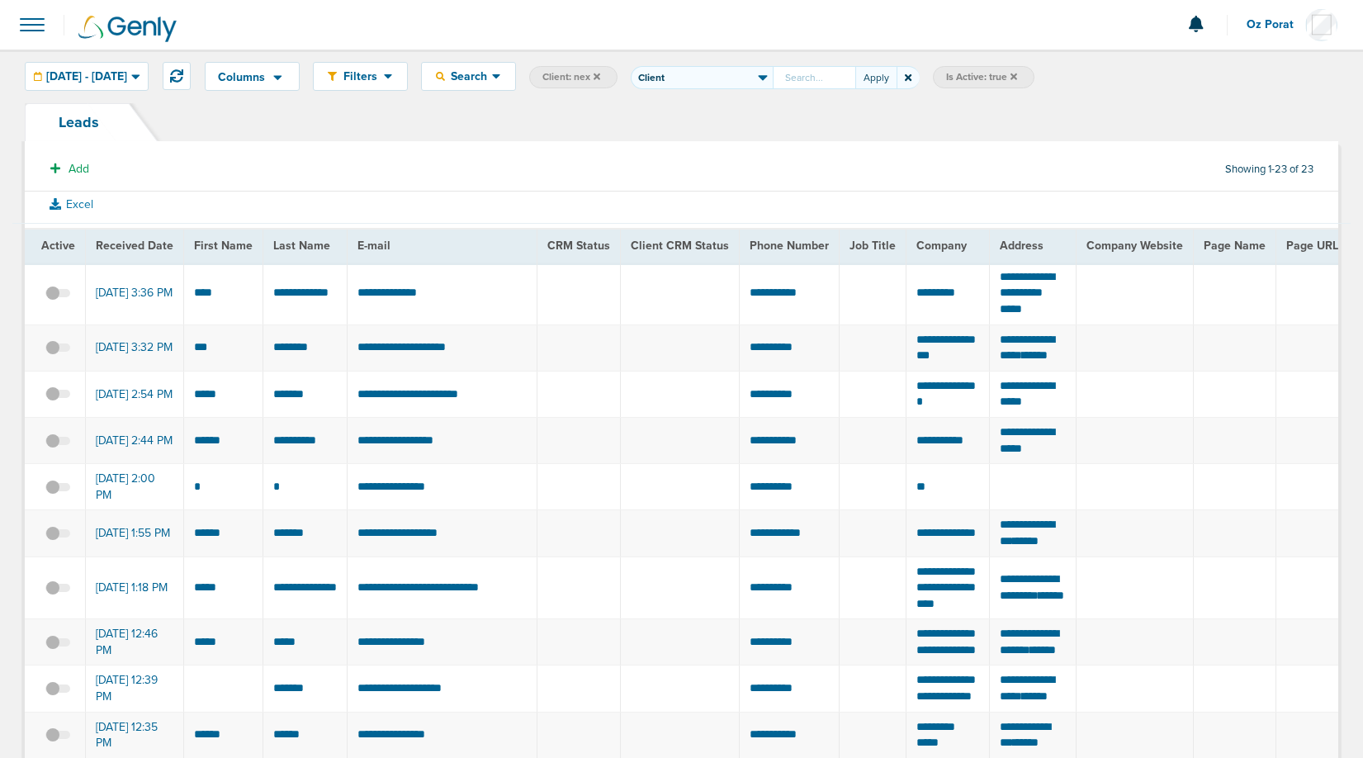
click at [845, 79] on input "text" at bounding box center [814, 77] width 83 height 23
type input "183"
click at [897, 71] on button "Apply" at bounding box center [876, 77] width 41 height 23
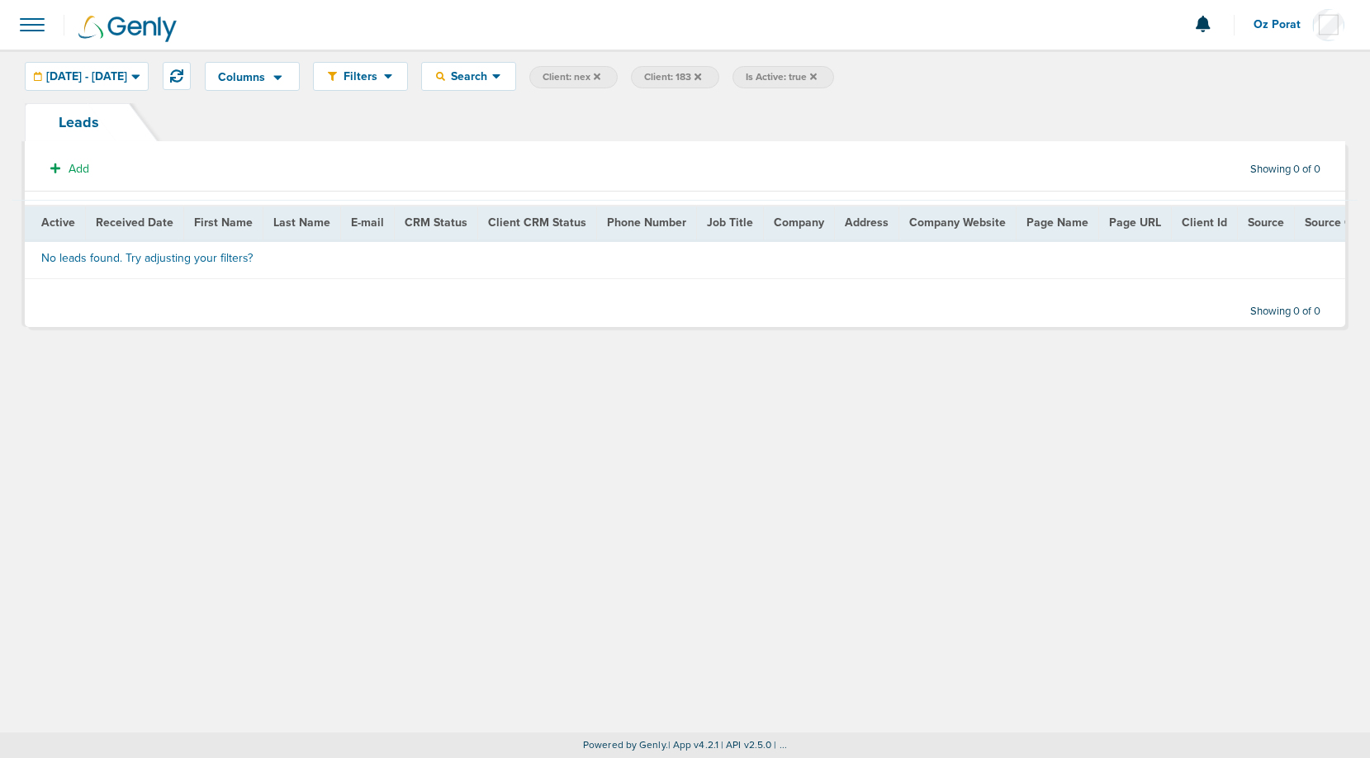
click at [33, 16] on span at bounding box center [32, 25] width 36 height 36
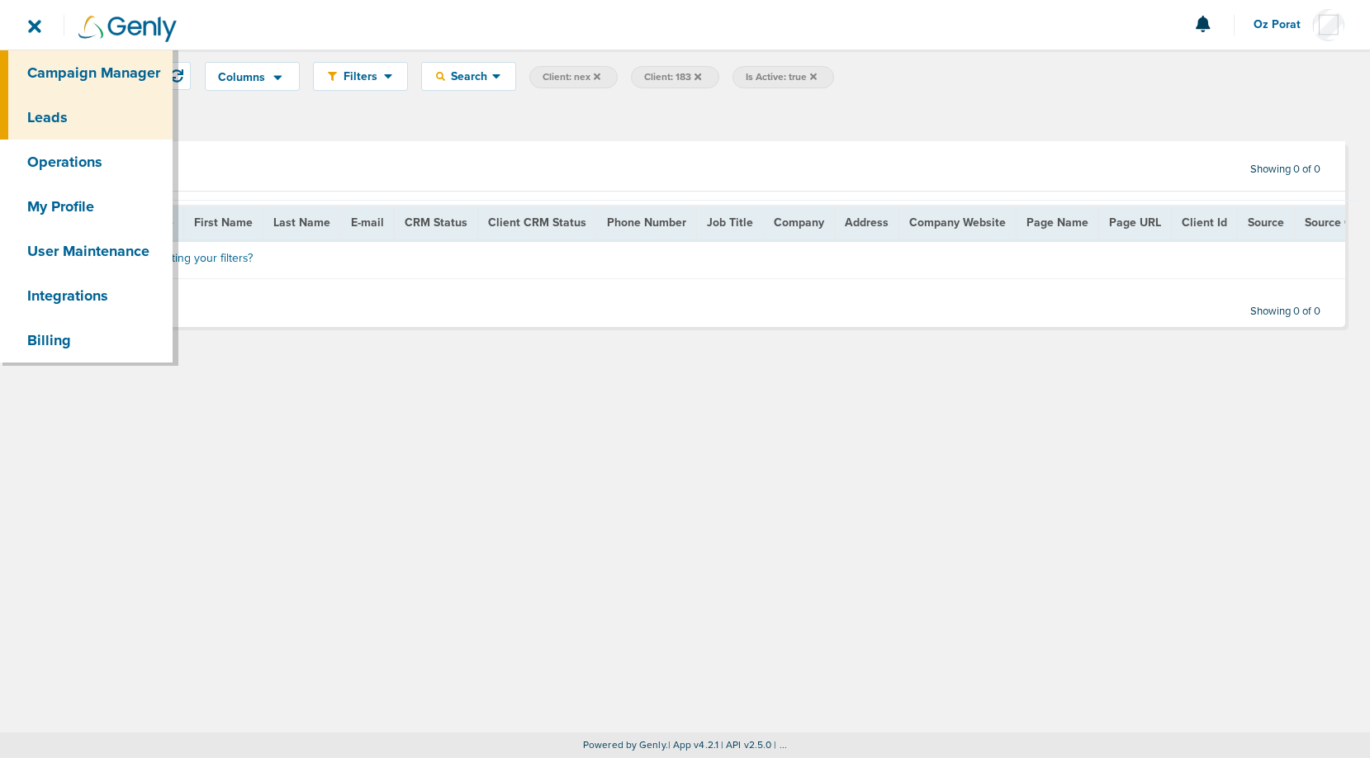
click at [68, 61] on link "Campaign Manager" at bounding box center [86, 72] width 173 height 45
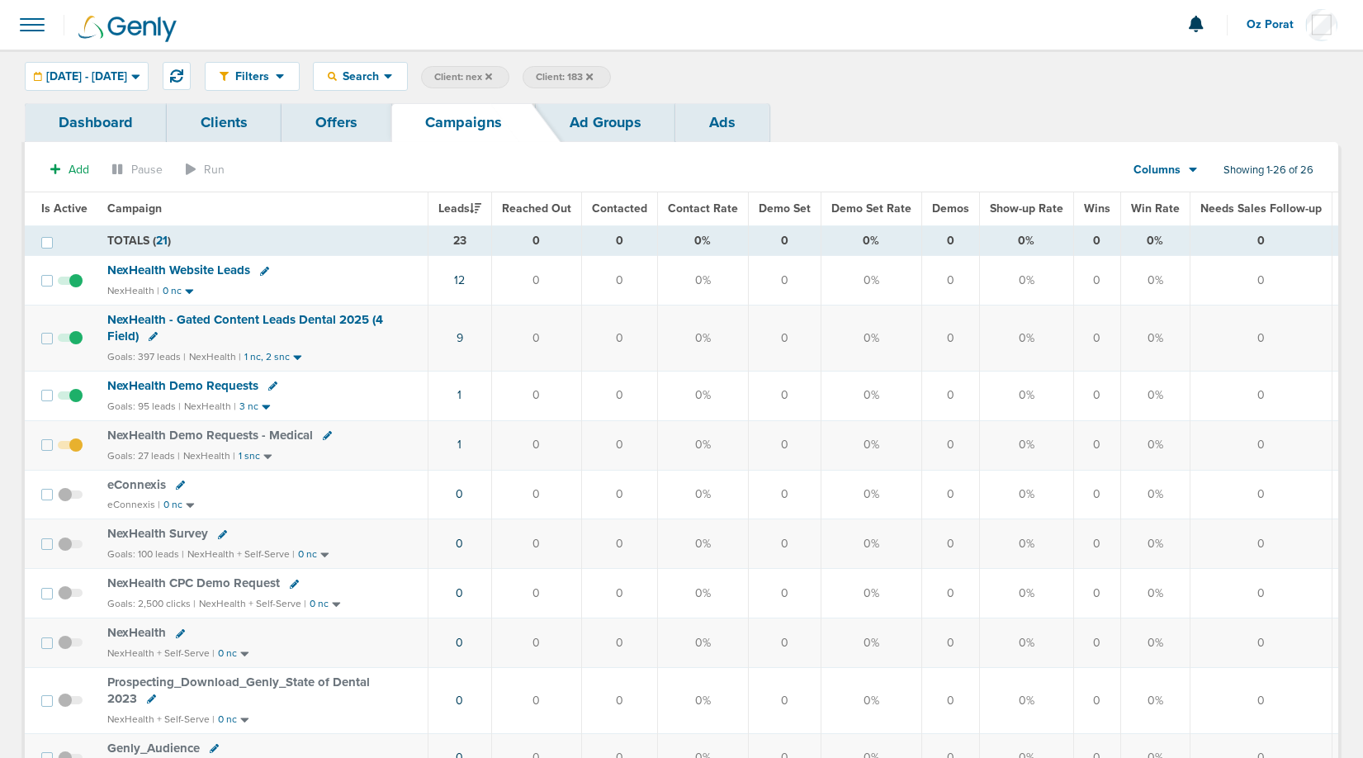
click at [1174, 171] on span "Columns" at bounding box center [1157, 170] width 47 height 17
click at [1172, 192] on link "Media Stats" at bounding box center [1203, 198] width 165 height 21
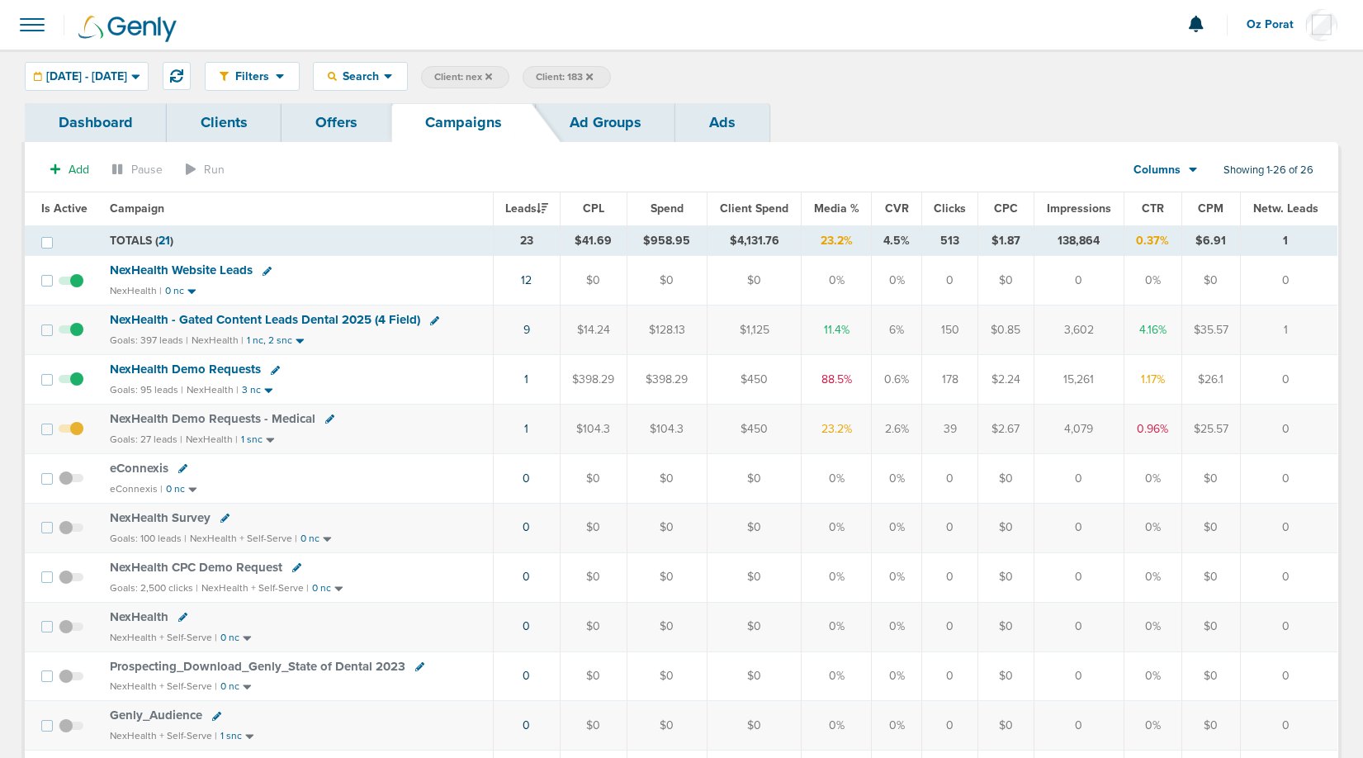
click at [492, 76] on icon at bounding box center [489, 76] width 7 height 7
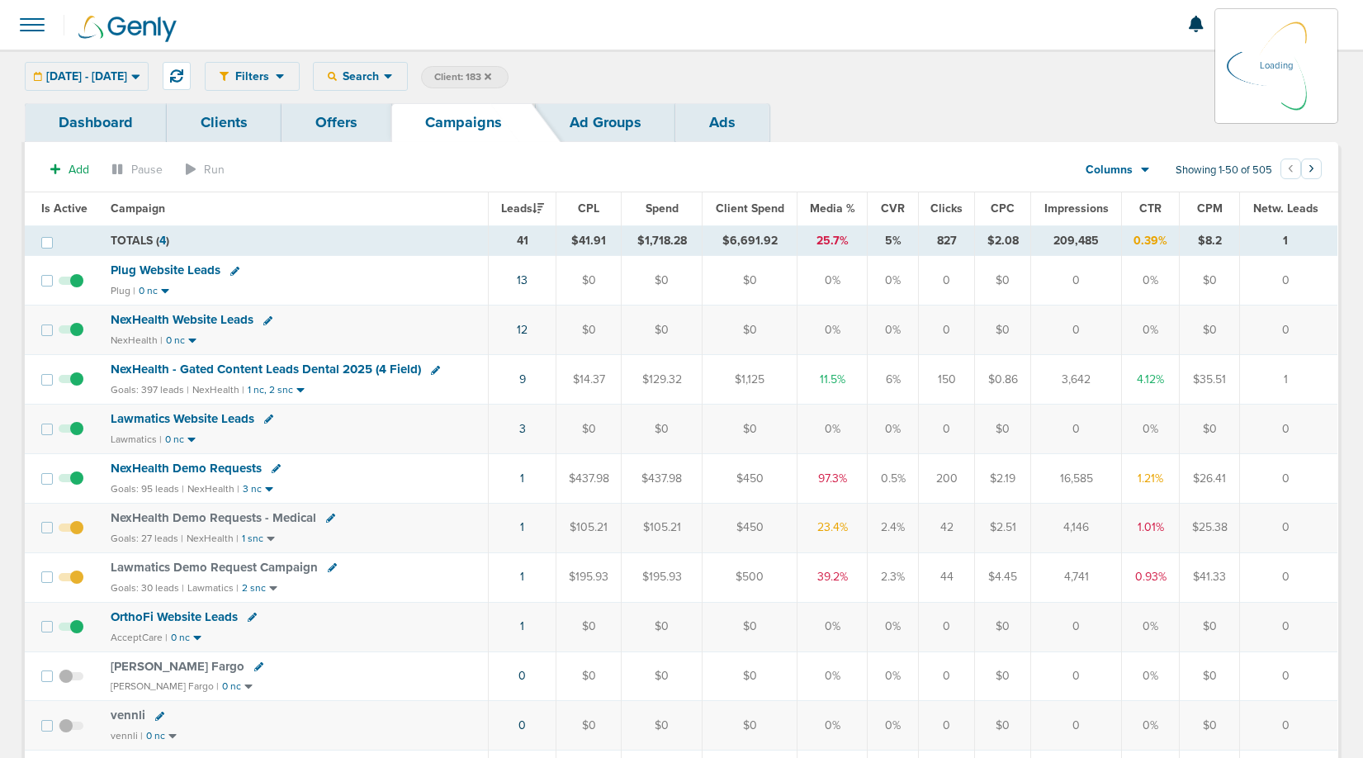
click at [491, 76] on icon at bounding box center [488, 76] width 7 height 7
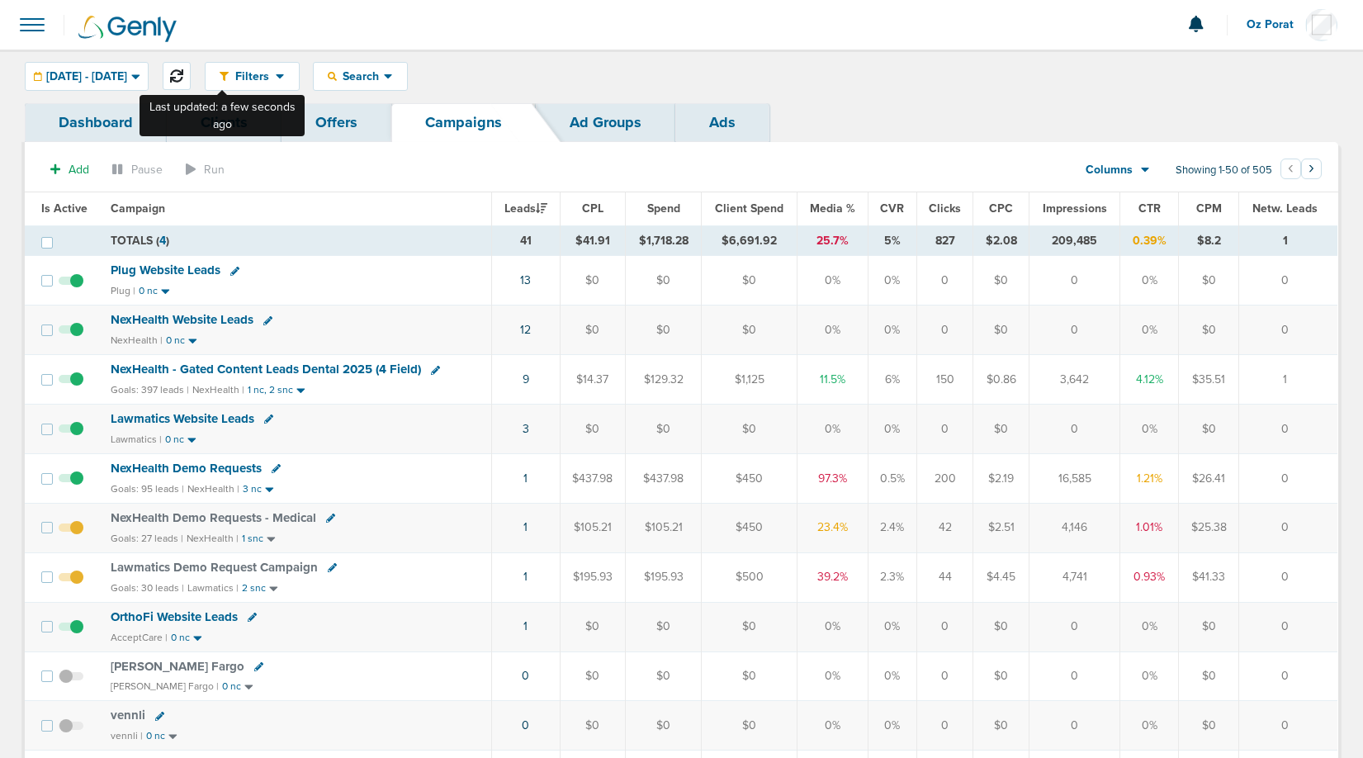
click at [183, 75] on icon at bounding box center [176, 75] width 13 height 13
click at [27, 25] on span at bounding box center [32, 25] width 36 height 36
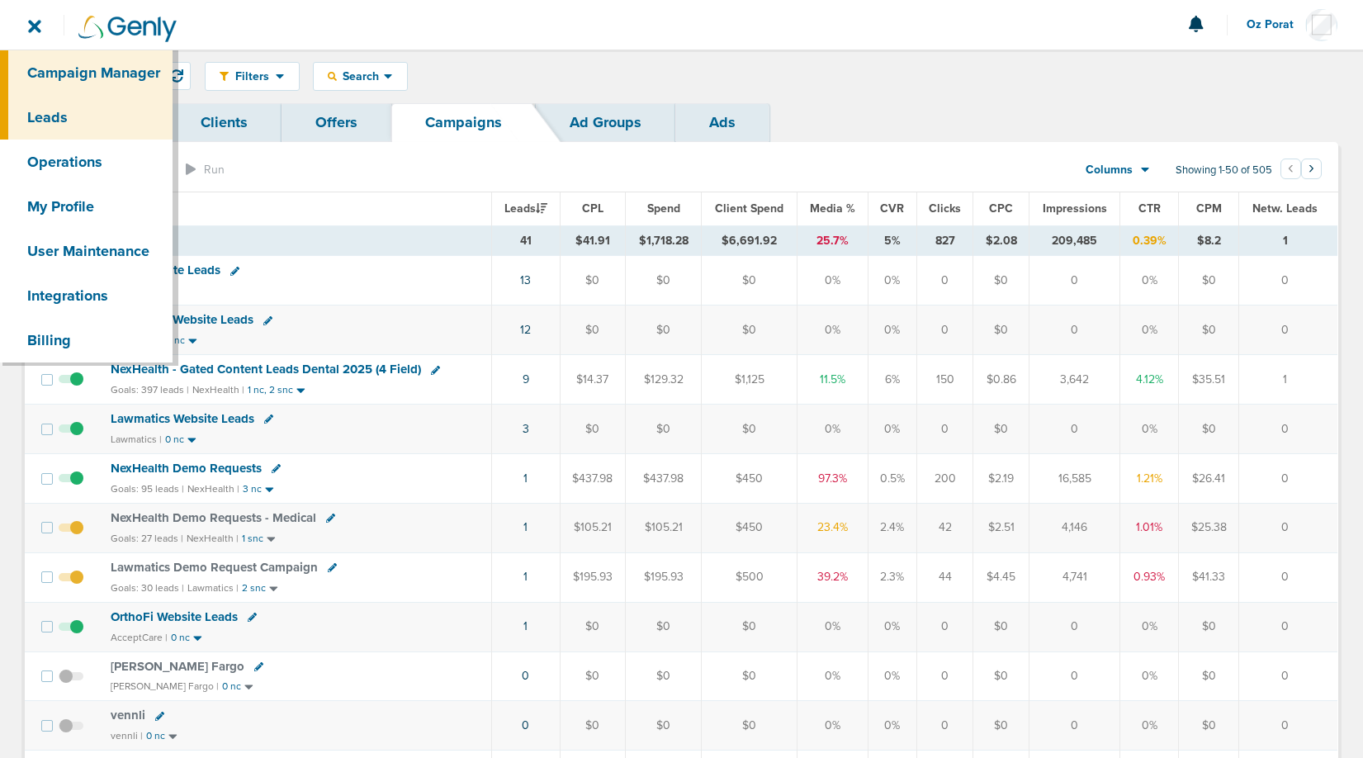
click at [58, 121] on link "Leads" at bounding box center [86, 117] width 173 height 45
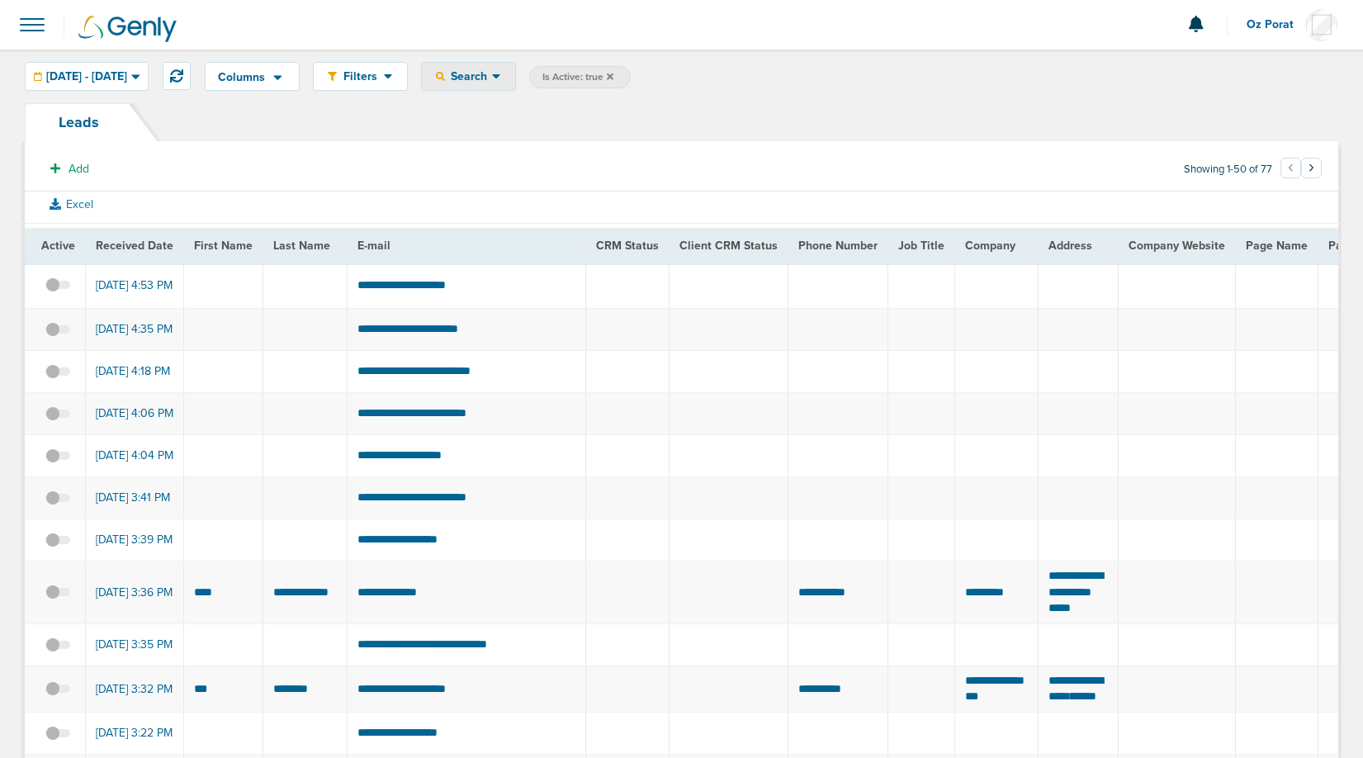
click at [492, 74] on span "Search" at bounding box center [468, 76] width 47 height 14
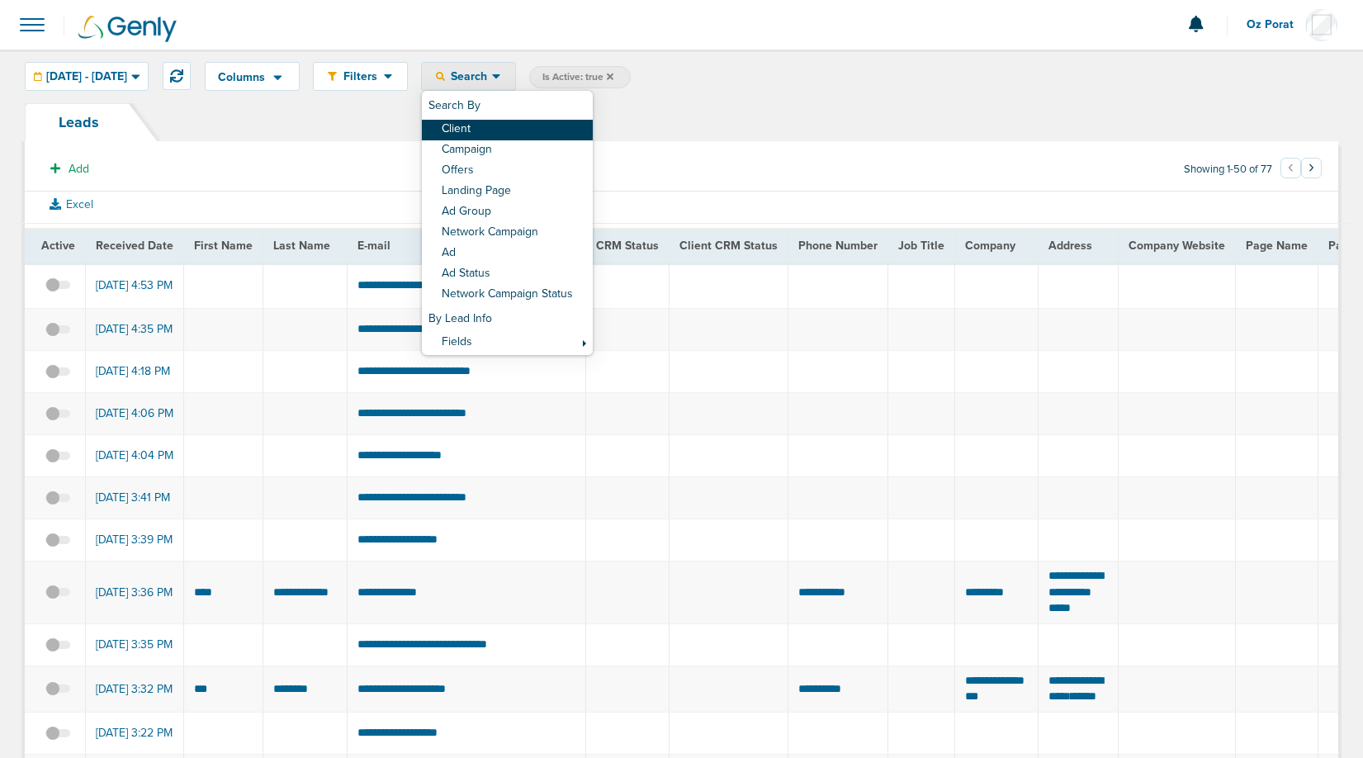
click at [524, 124] on link "Client" at bounding box center [507, 130] width 171 height 21
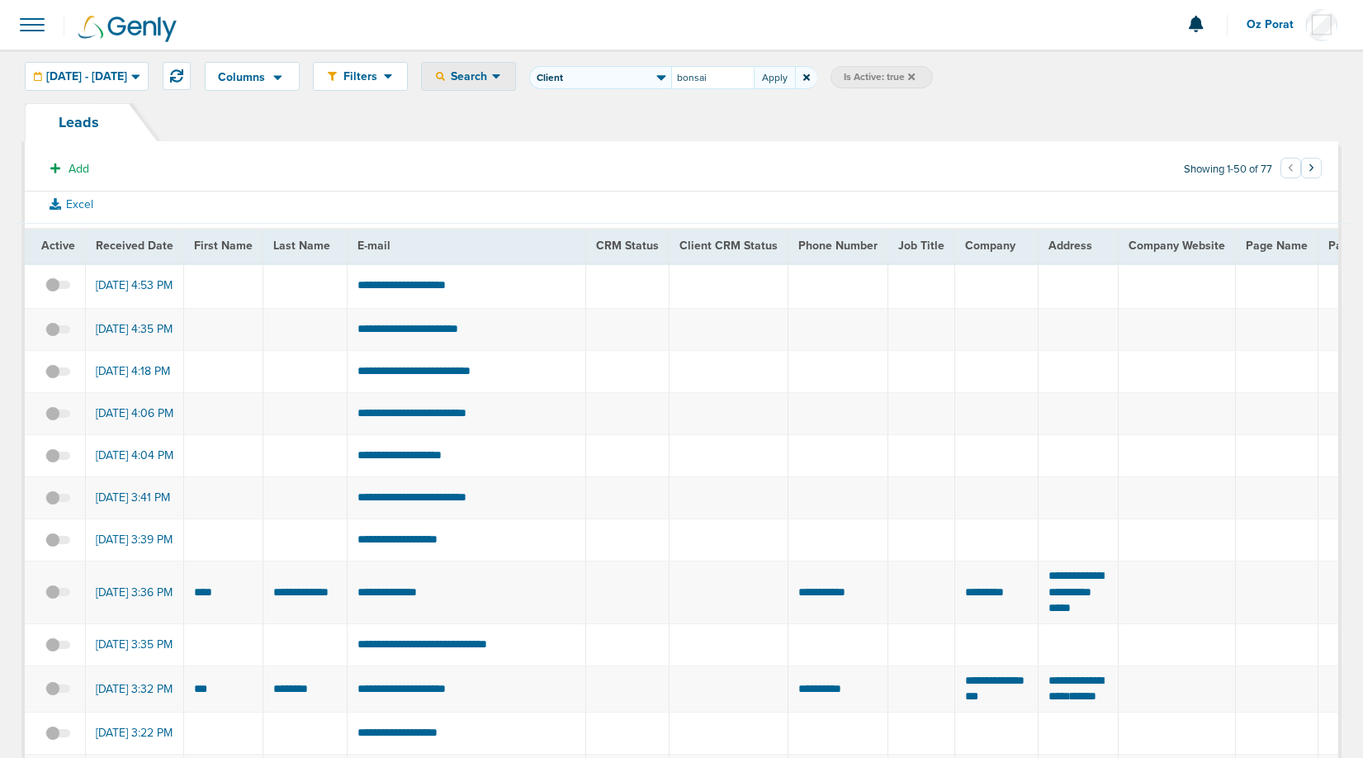
type input "bonsai"
click at [729, 77] on icon at bounding box center [726, 77] width 7 height 10
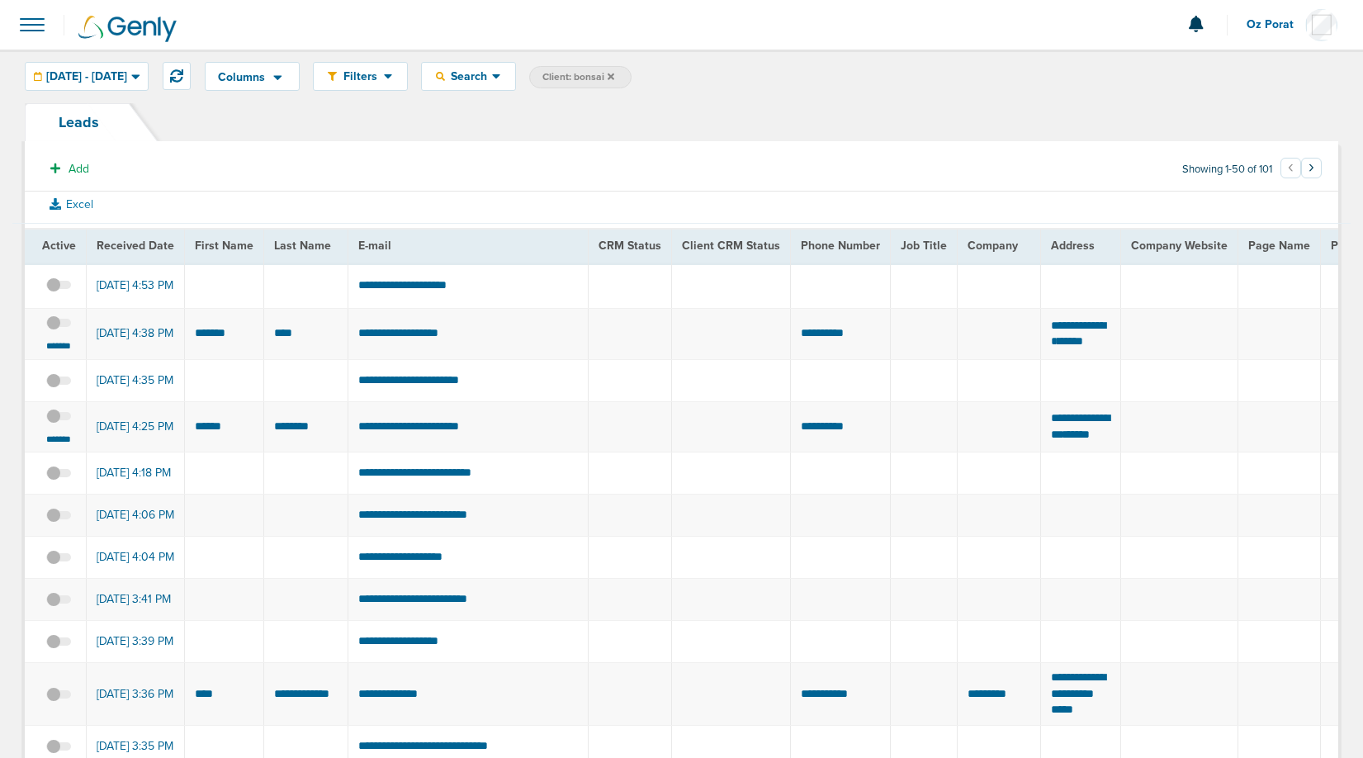
click at [614, 75] on span "Client: bonsai" at bounding box center [579, 77] width 72 height 14
click at [654, 79] on select "Client Campaign Offers Landing Page Ad Group Network Campaign Ad Ad Status Netw…" at bounding box center [600, 77] width 142 height 23
click at [384, 73] on span "Filters" at bounding box center [360, 76] width 47 height 14
drag, startPoint x: 436, startPoint y: 140, endPoint x: 515, endPoint y: 57, distance: 115.1
click at [515, 57] on div "Columns Analytics DeepScribe NexHealth Save selections Reset to defaults Is Act…" at bounding box center [681, 77] width 1363 height 54
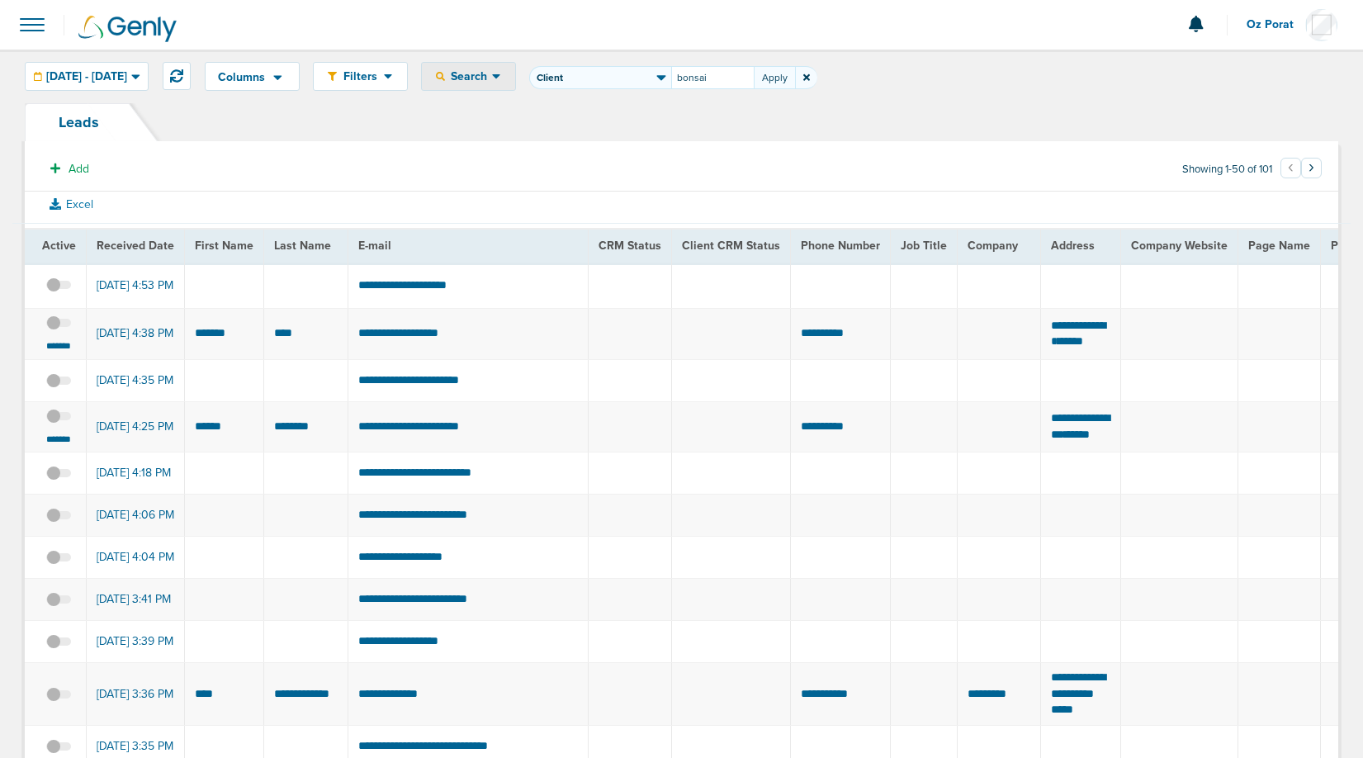
click at [515, 69] on div "Search" at bounding box center [468, 76] width 93 height 27
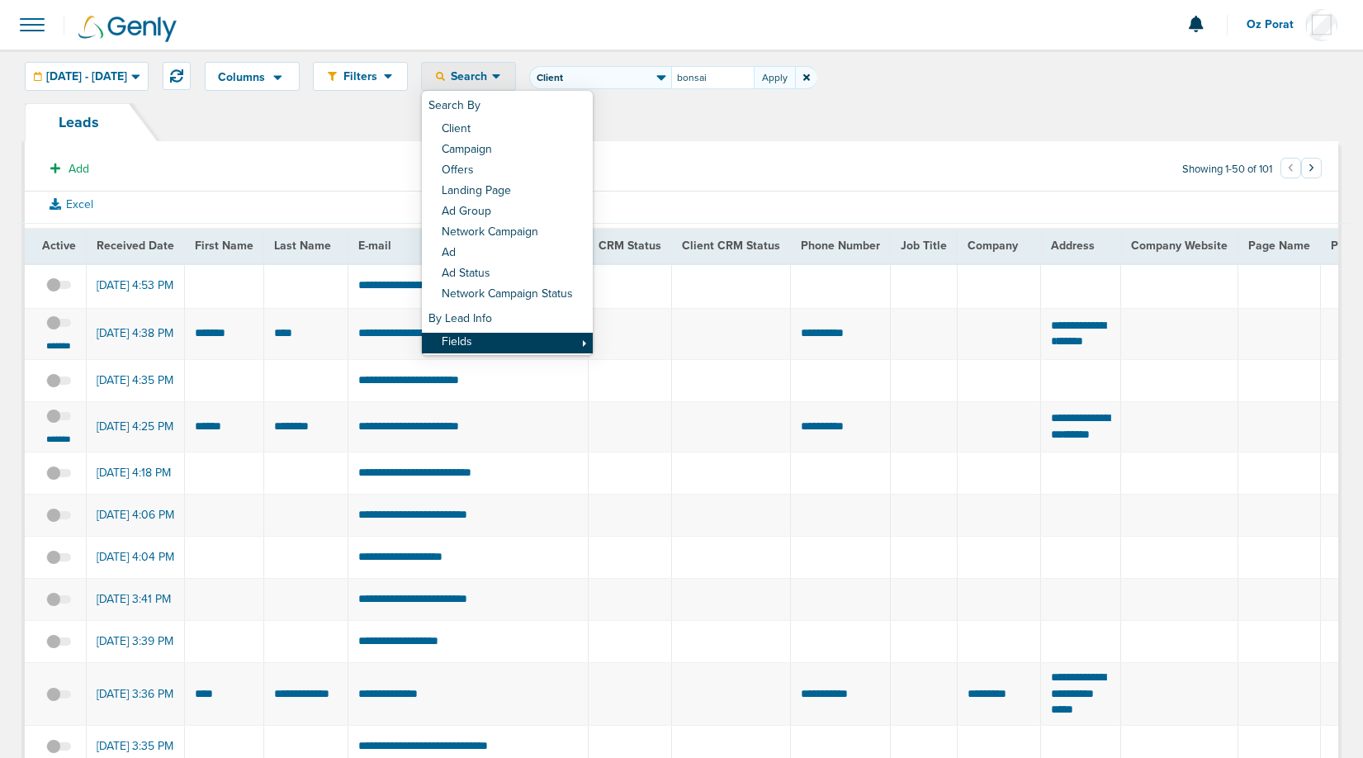
drag, startPoint x: 536, startPoint y: 330, endPoint x: 539, endPoint y: 339, distance: 9.7
click at [539, 339] on div "By Lead Info Fields First Name Last Name E-mail Phone Number Client ID Source S…" at bounding box center [507, 330] width 171 height 48
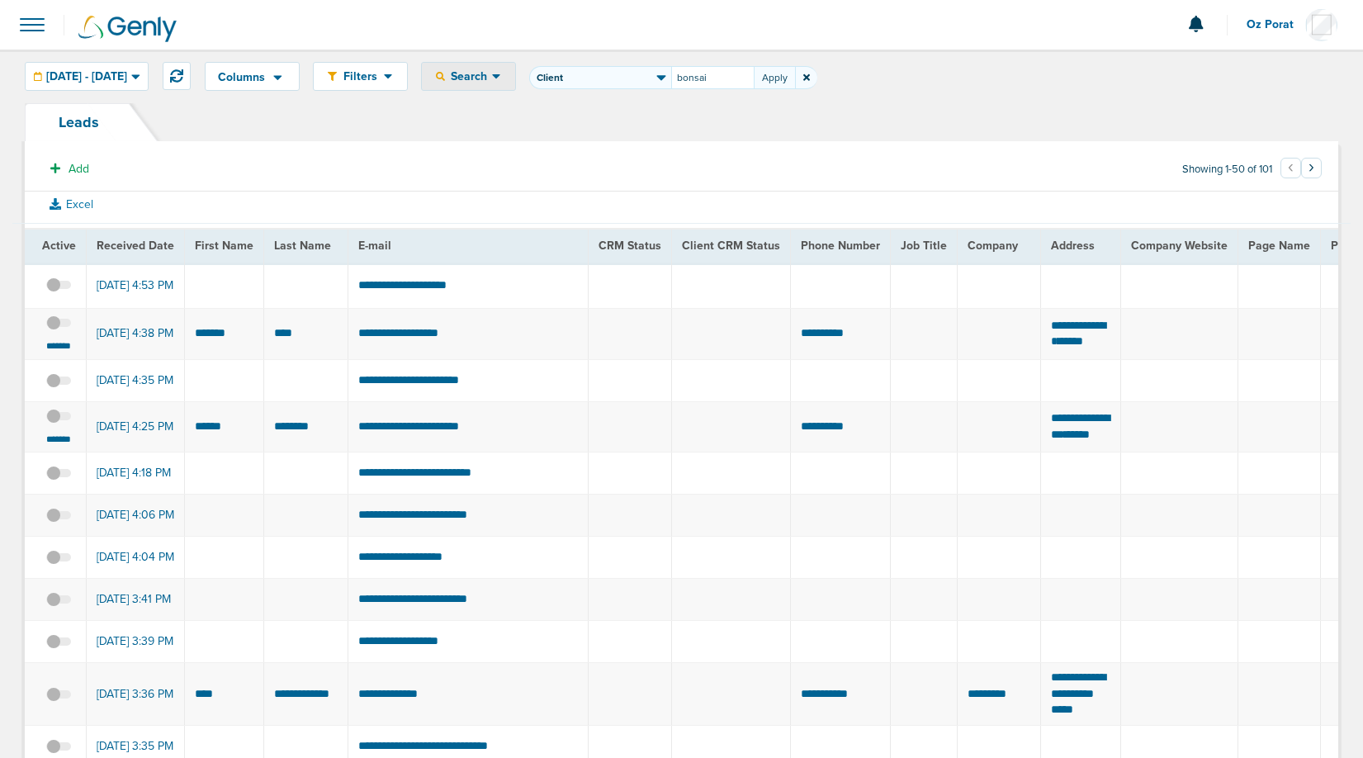
click at [492, 73] on span "Search" at bounding box center [468, 76] width 47 height 14
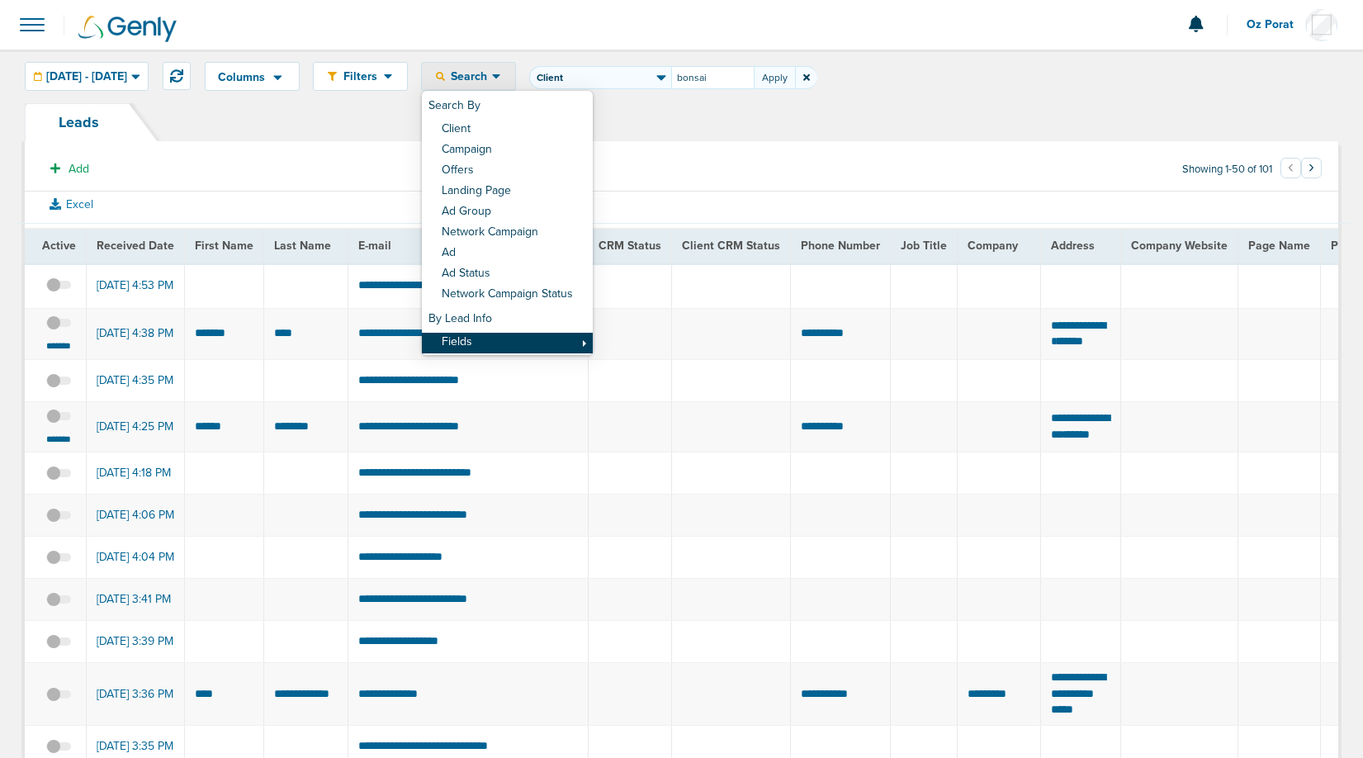
click at [546, 339] on link "Fields" at bounding box center [507, 343] width 171 height 21
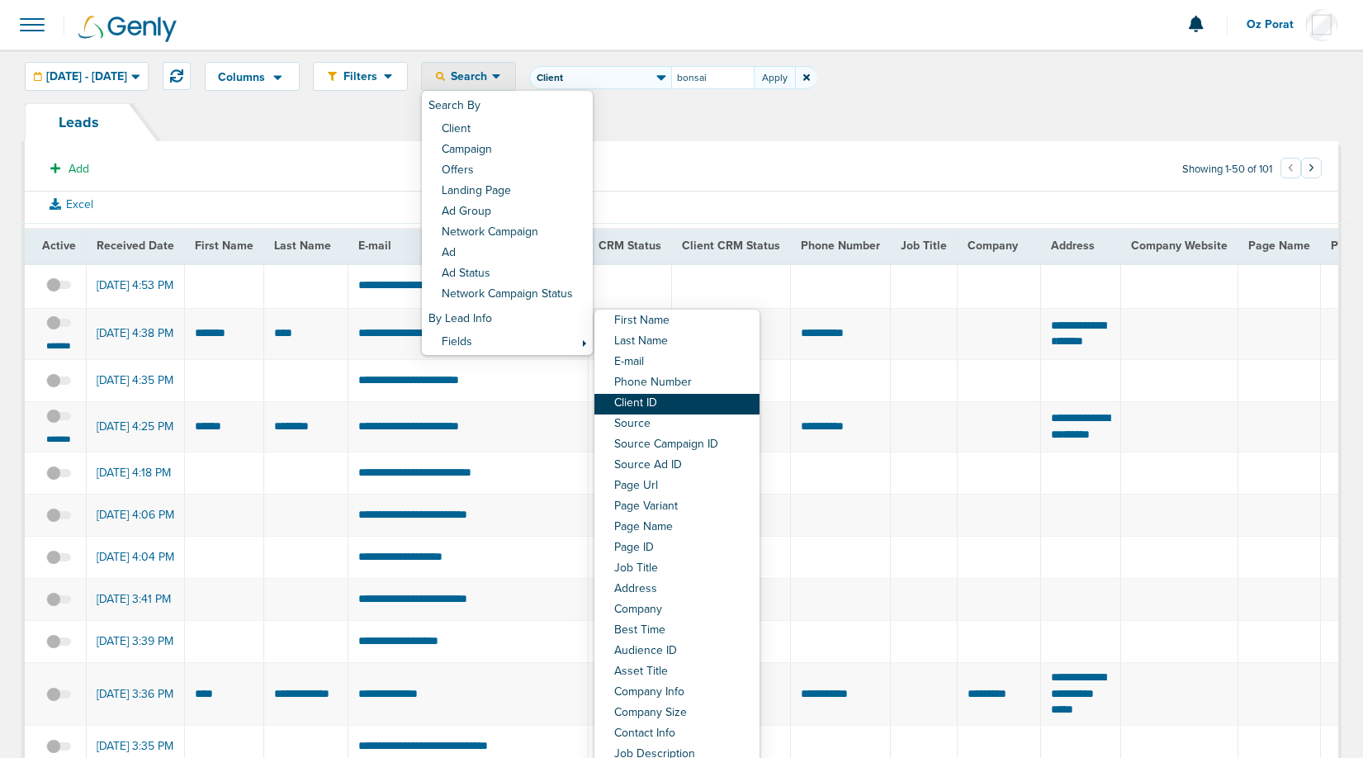
click at [714, 403] on link "Client ID" at bounding box center [677, 404] width 165 height 21
select select "clientId"
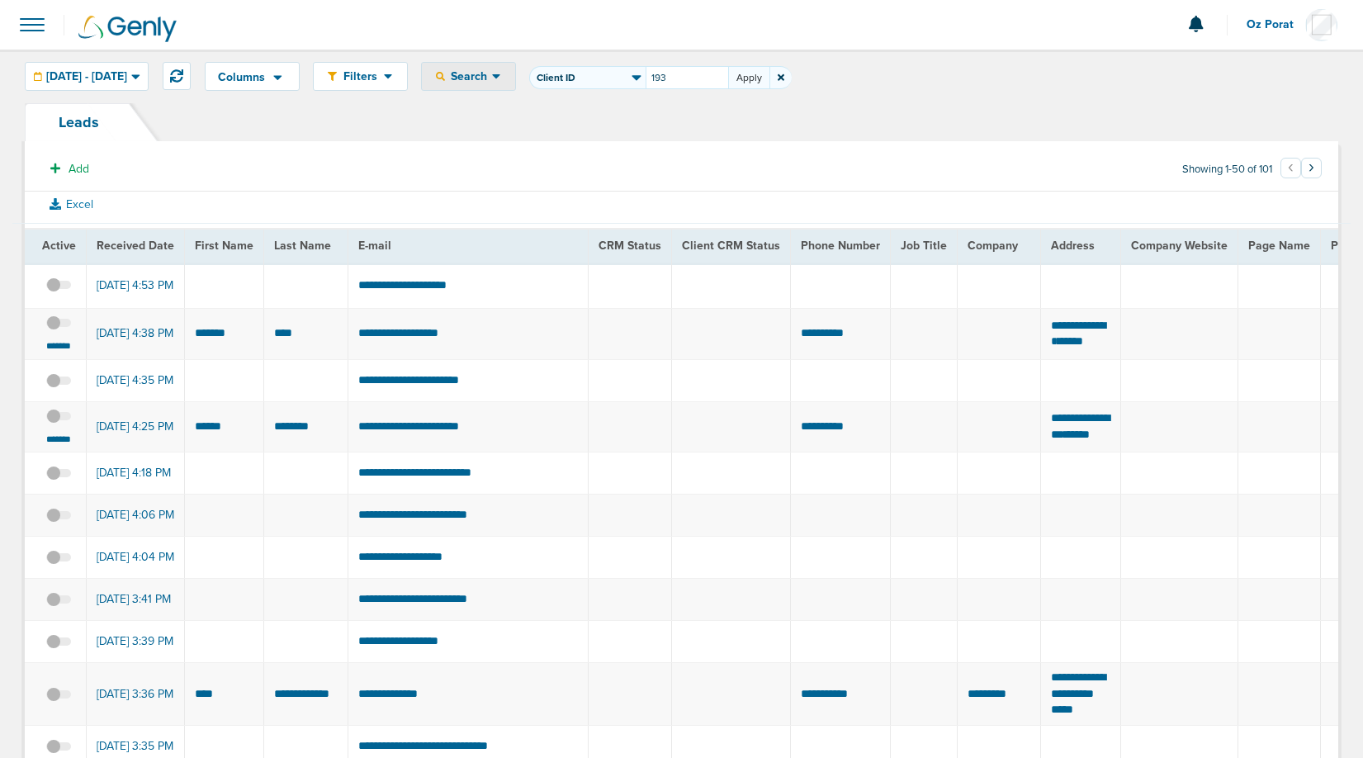
type input "193"
click at [770, 77] on button "Apply" at bounding box center [748, 77] width 41 height 23
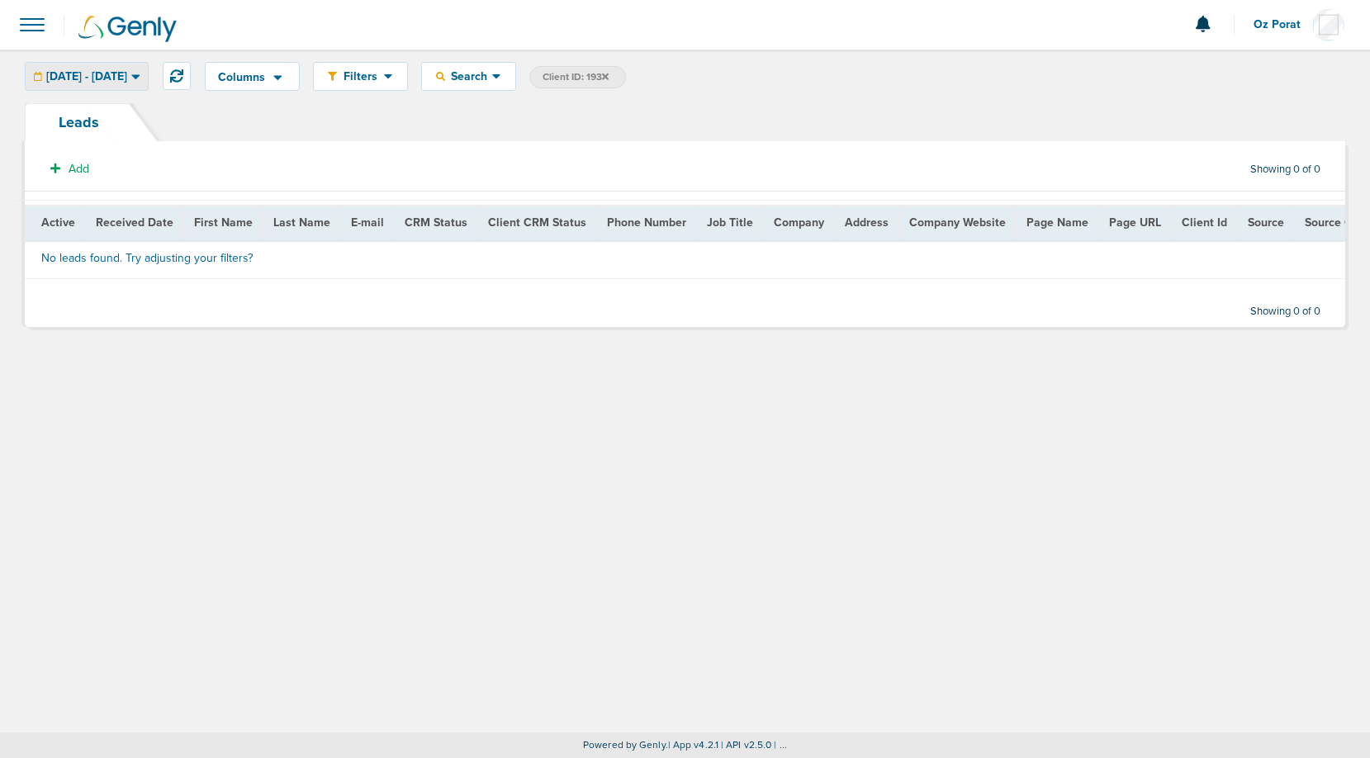
click at [127, 79] on span "09.12.2025 - 09.12.2025" at bounding box center [86, 77] width 81 height 12
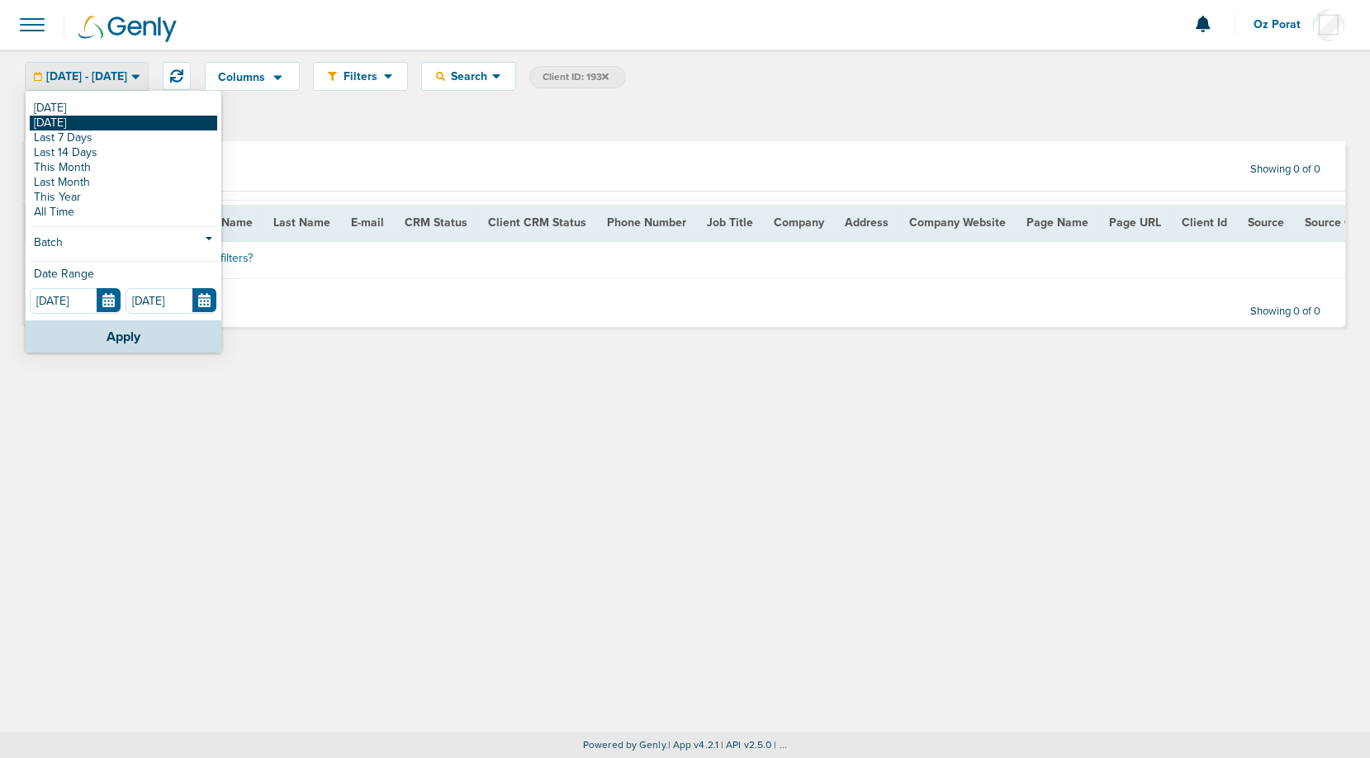
click at [126, 121] on link "[DATE]" at bounding box center [123, 123] width 187 height 15
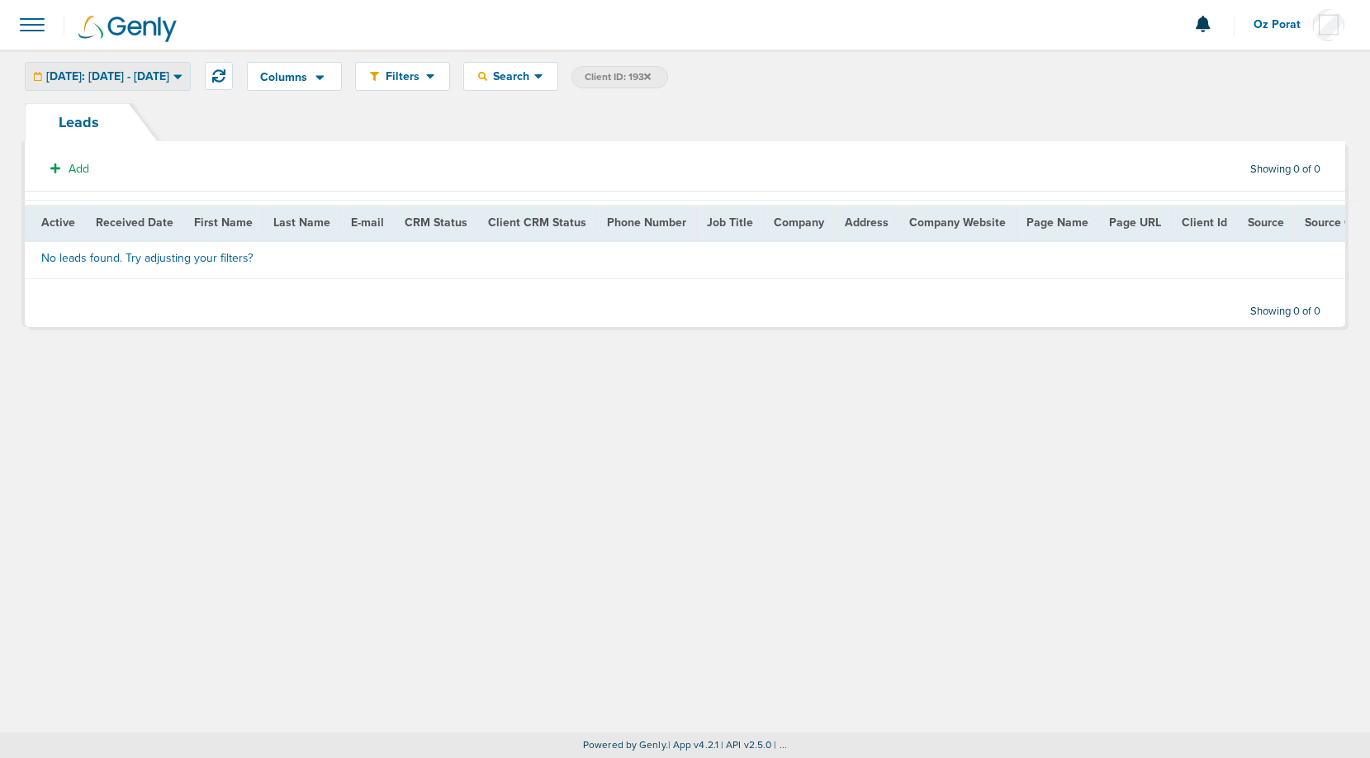
click at [107, 82] on span "Yesterday: 09.11.2025 - 09.11.2025" at bounding box center [107, 77] width 123 height 12
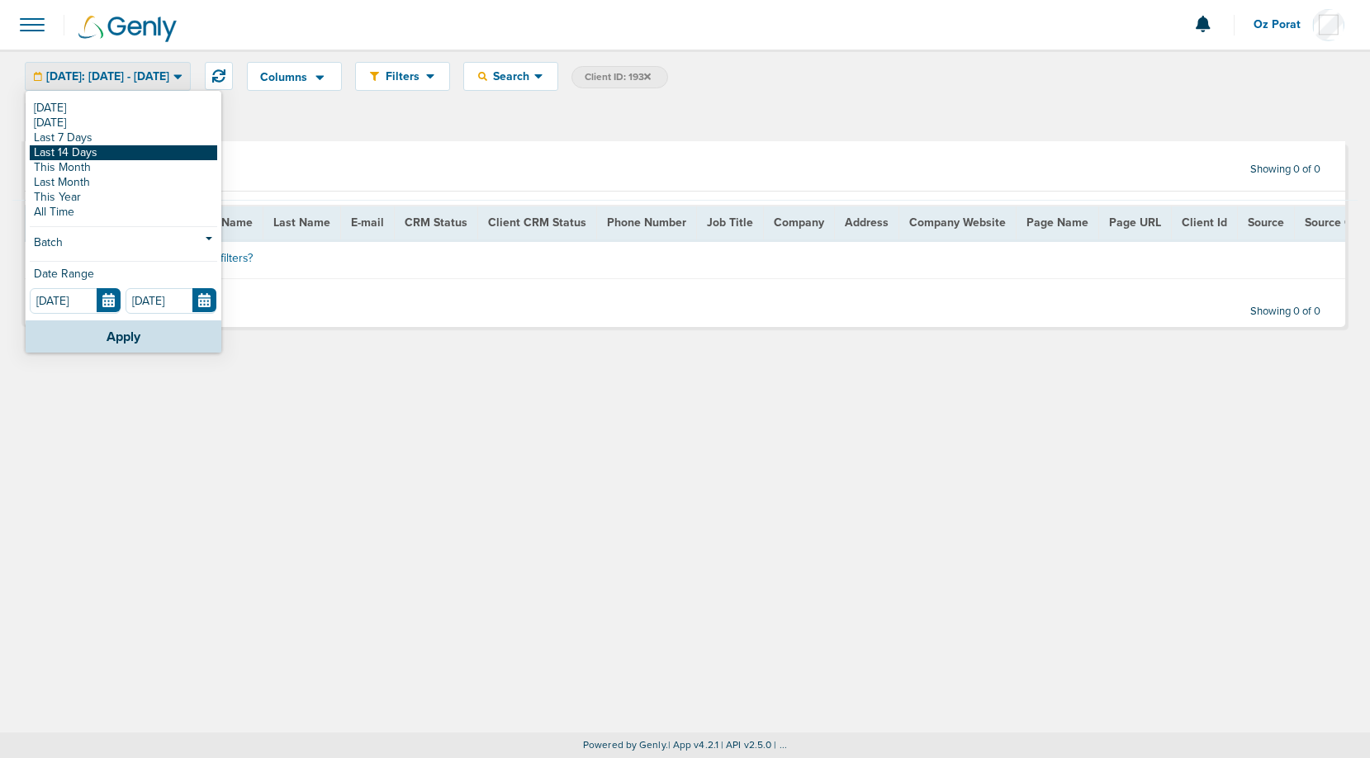
click at [103, 158] on link "Last 14 Days" at bounding box center [123, 152] width 187 height 15
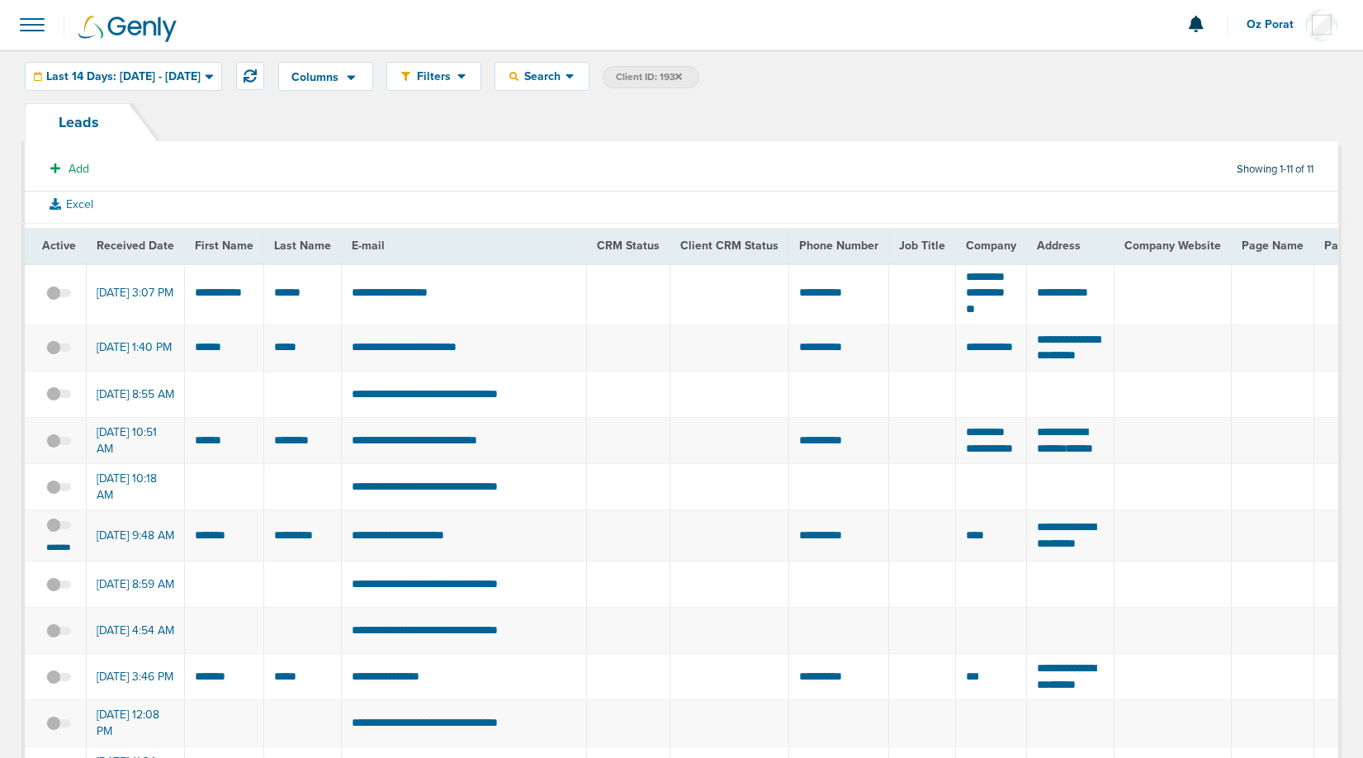
click at [699, 73] on label "Client ID: 193" at bounding box center [651, 77] width 97 height 22
click at [682, 73] on icon at bounding box center [679, 77] width 7 height 10
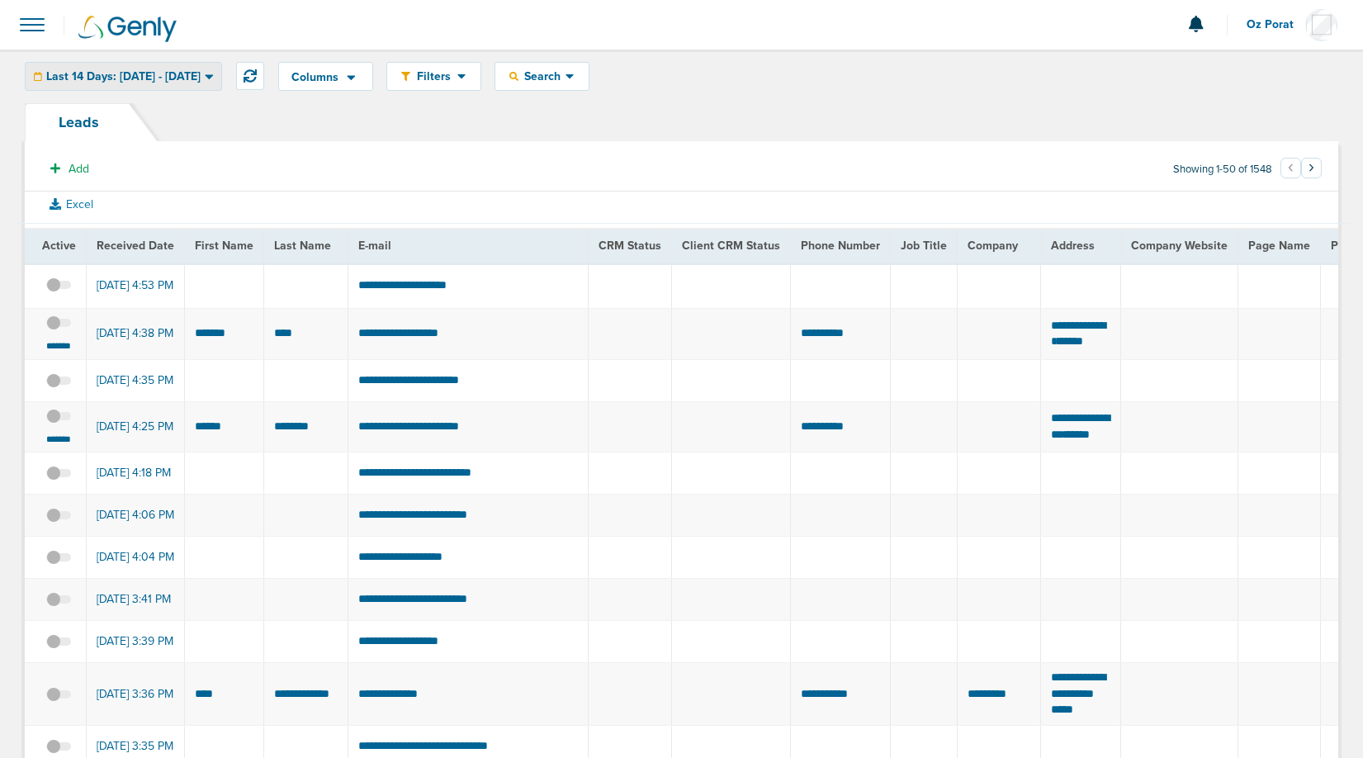
click at [178, 72] on span "Last 14 Days: 08.29.2025 - 09.12.2025" at bounding box center [123, 77] width 154 height 12
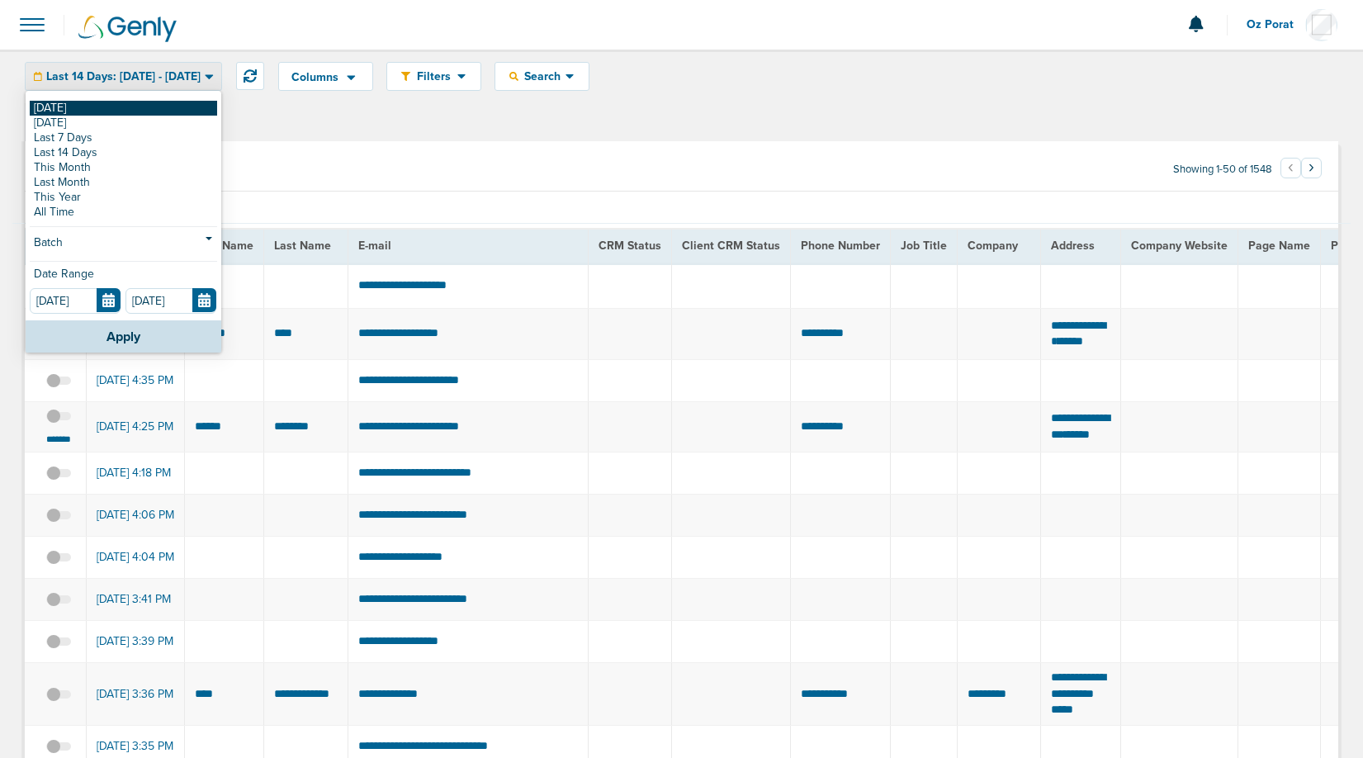
click at [119, 102] on link "[DATE]" at bounding box center [123, 108] width 187 height 15
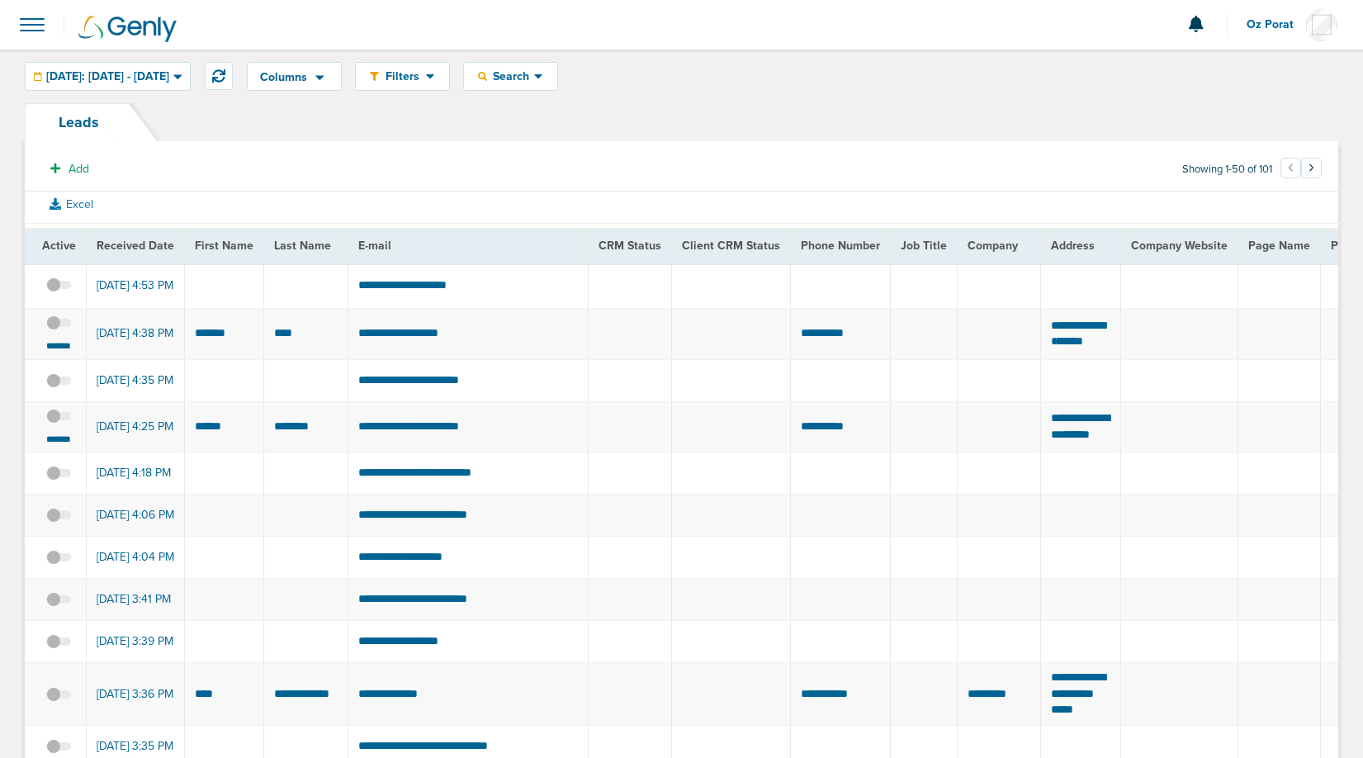
click at [35, 29] on span at bounding box center [32, 25] width 36 height 36
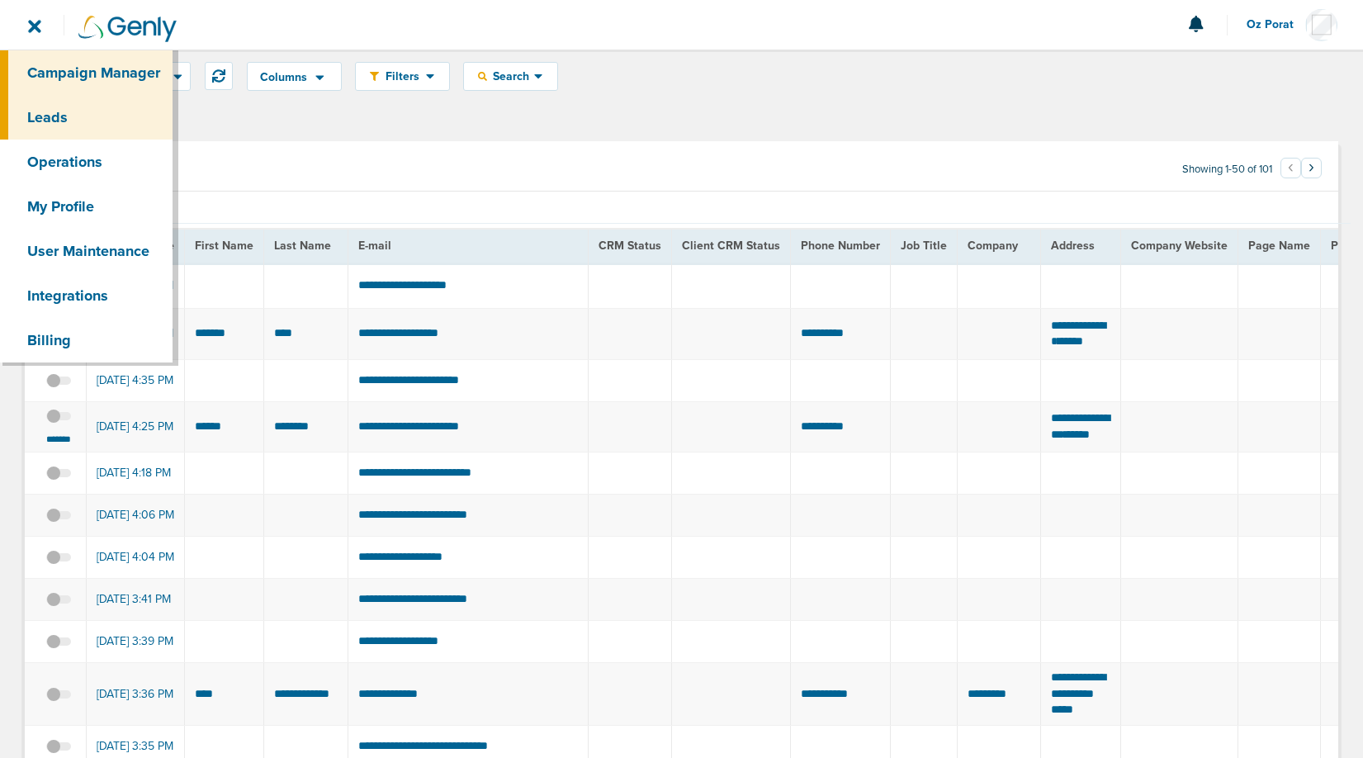
click at [78, 82] on link "Campaign Manager" at bounding box center [86, 72] width 173 height 45
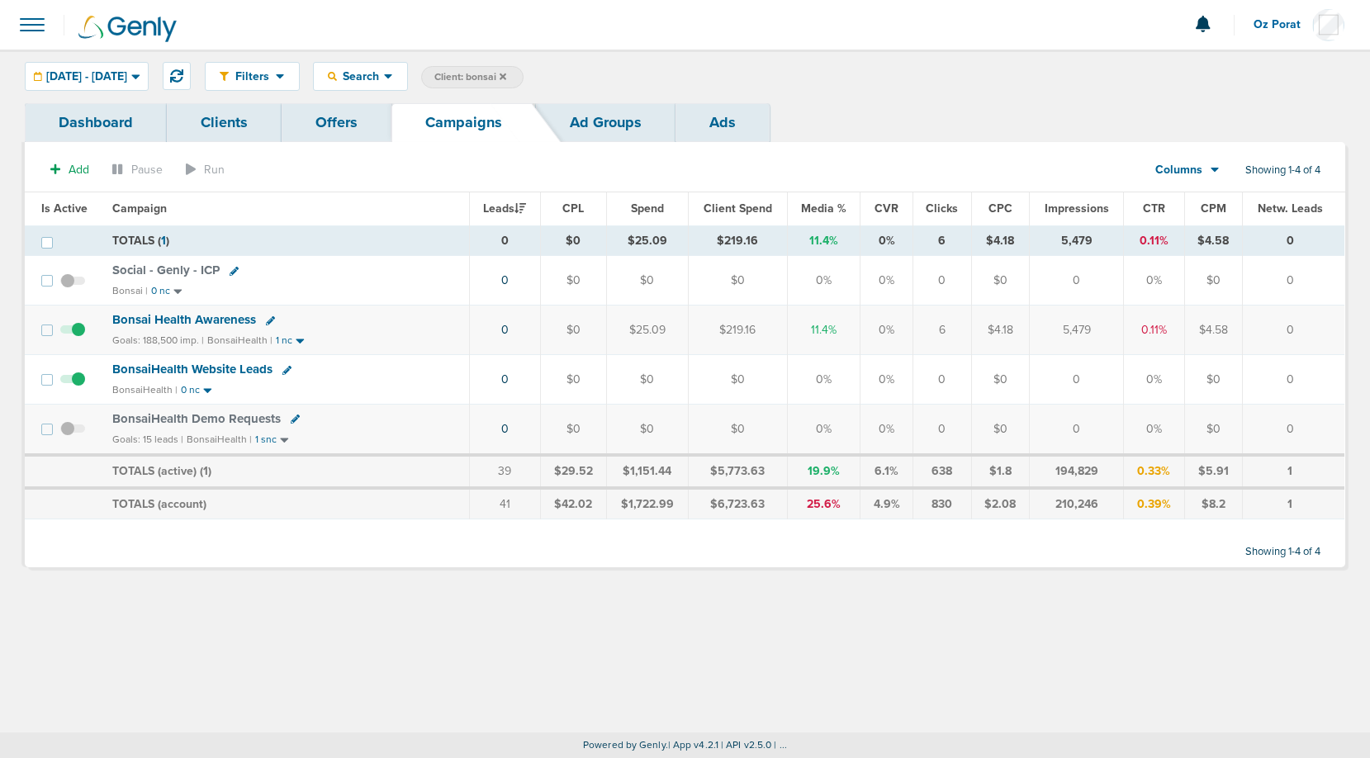
click at [506, 75] on icon at bounding box center [503, 76] width 7 height 7
